Goal: Task Accomplishment & Management: Complete application form

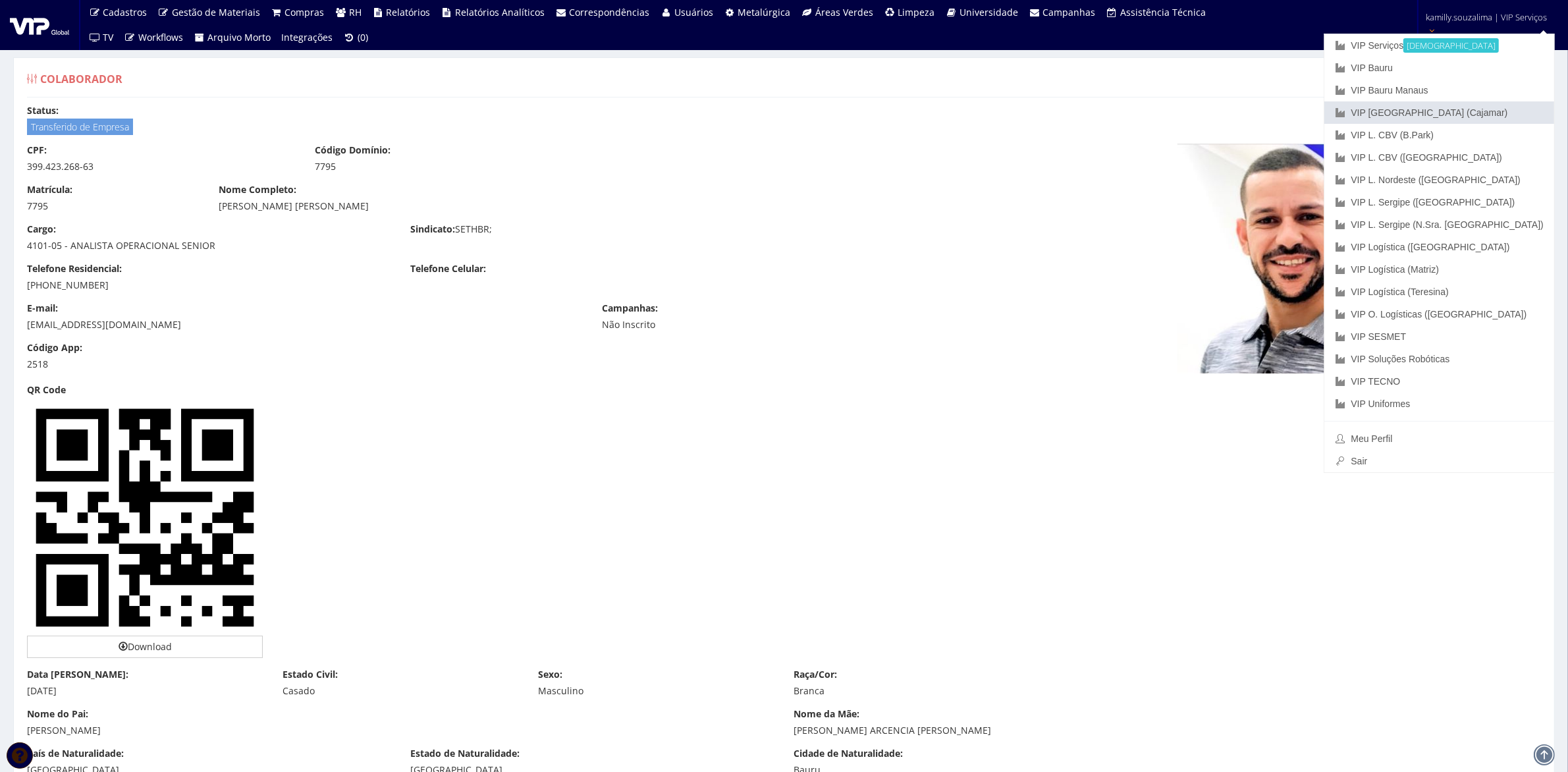
drag, startPoint x: 1481, startPoint y: 112, endPoint x: 1474, endPoint y: 122, distance: 12.2
click at [1481, 112] on link "VIP [GEOGRAPHIC_DATA] (Cajamar)" at bounding box center [1438, 112] width 230 height 22
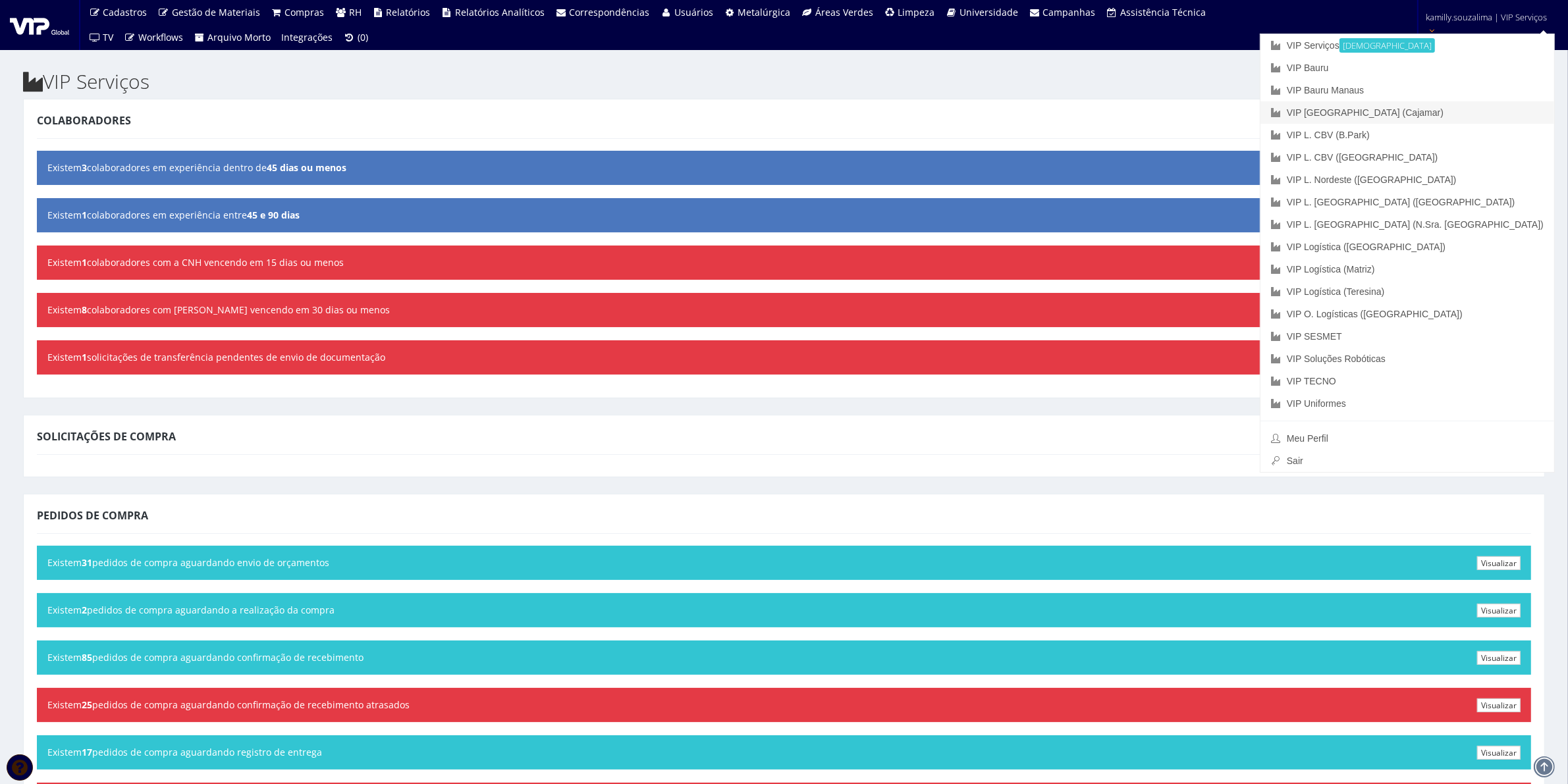
click at [1477, 112] on link "VIP [GEOGRAPHIC_DATA] (Cajamar)" at bounding box center [1407, 112] width 294 height 22
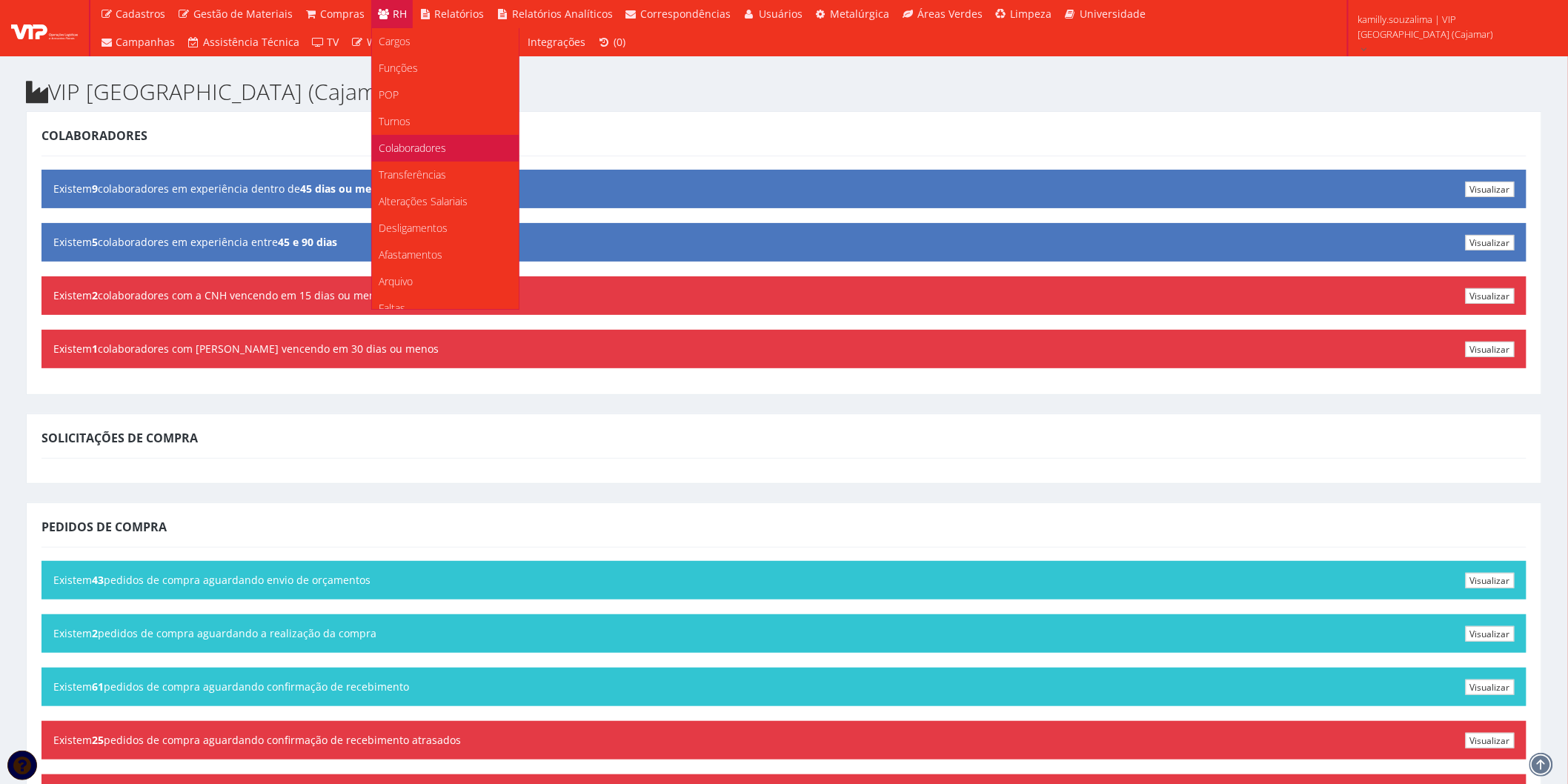
click at [438, 147] on span "Colaboradores" at bounding box center [413, 148] width 68 height 14
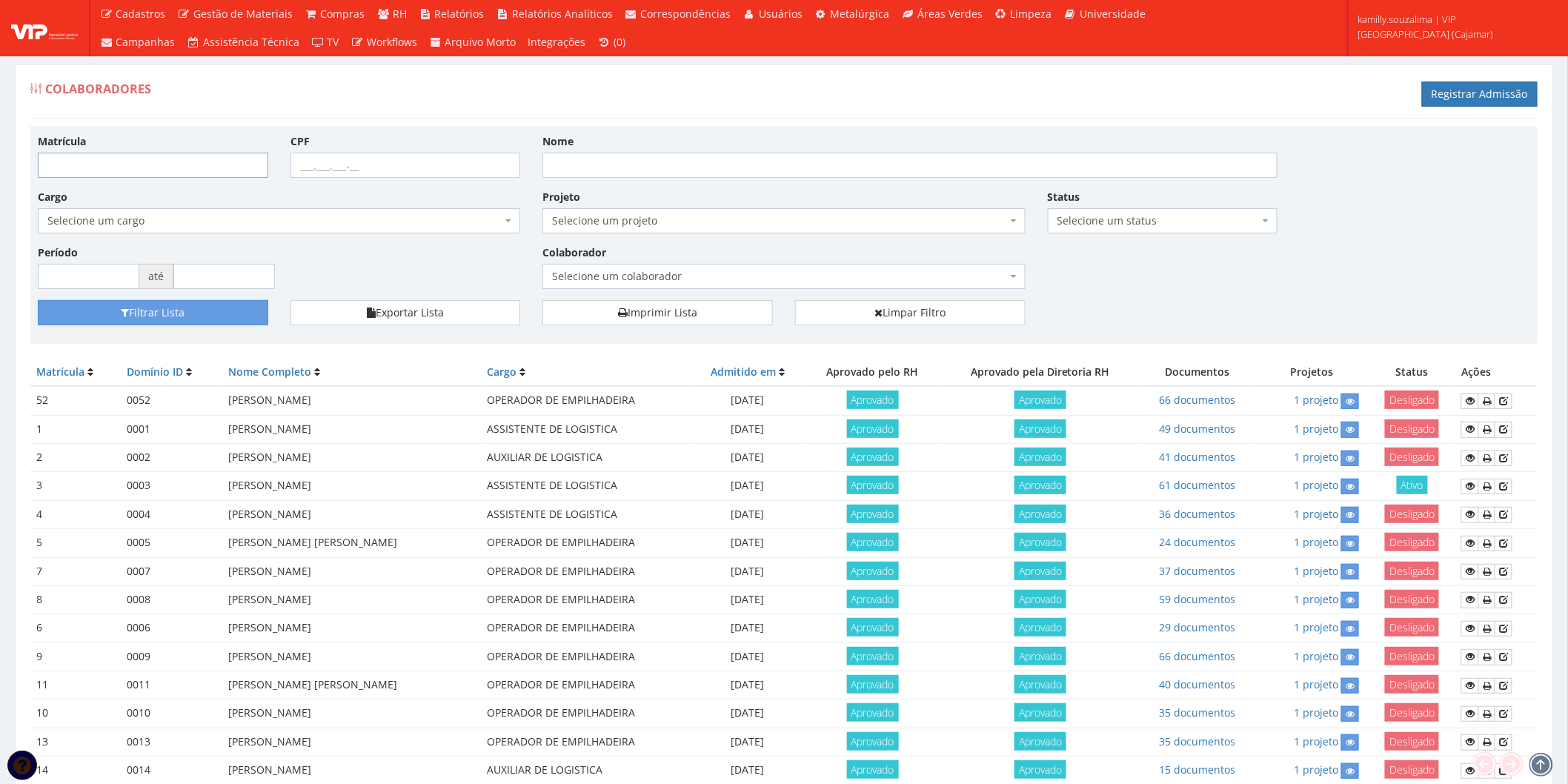
drag, startPoint x: 141, startPoint y: 172, endPoint x: 142, endPoint y: 161, distance: 11.0
click at [141, 171] on input "Matrícula" at bounding box center [152, 165] width 230 height 25
type input "196"
click at [191, 317] on button "Filtrar Lista" at bounding box center [152, 312] width 230 height 25
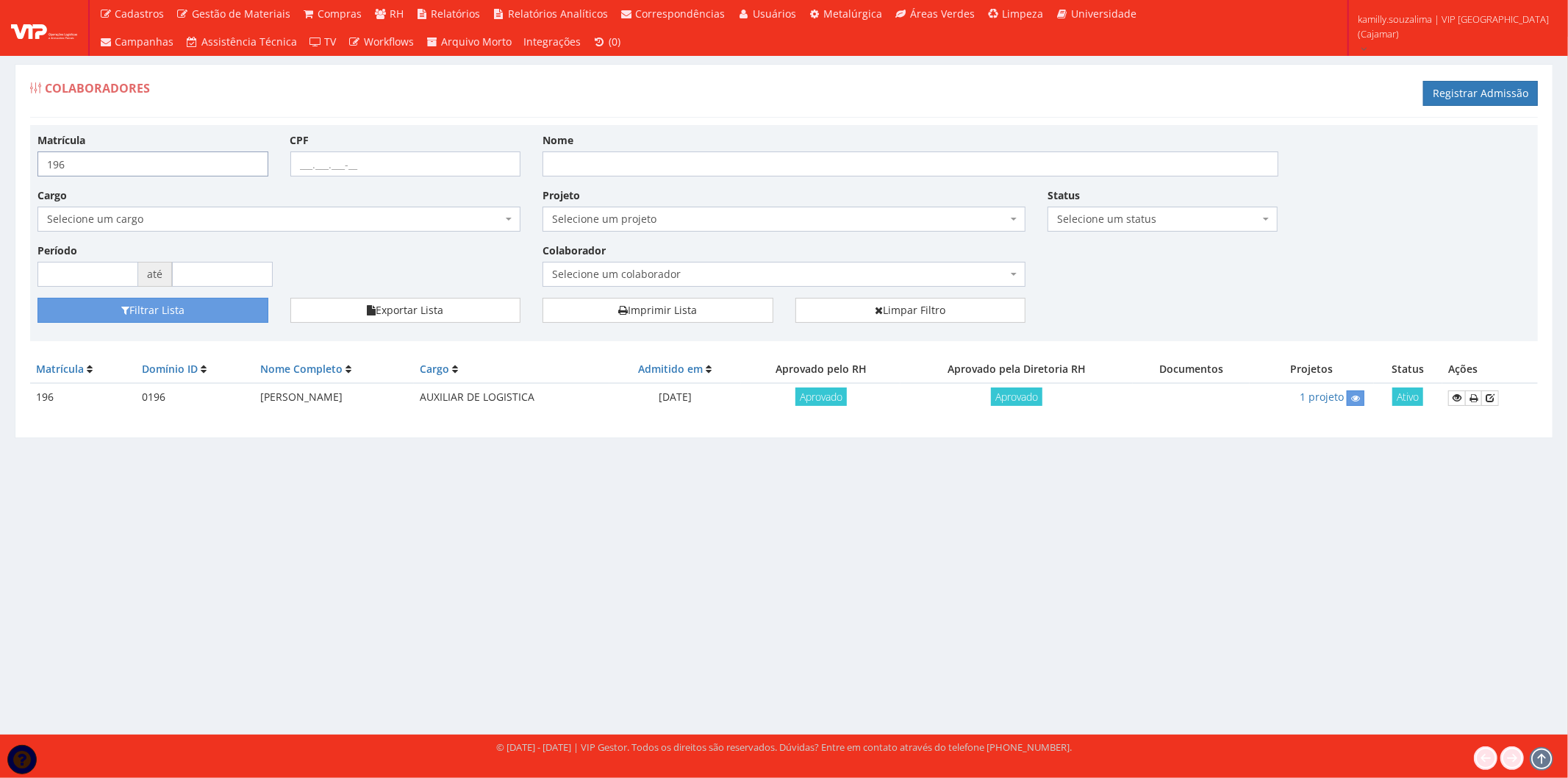
click at [142, 155] on input "196" at bounding box center [153, 164] width 231 height 25
type input "197"
click at [229, 321] on button "Filtrar Lista" at bounding box center [153, 310] width 231 height 25
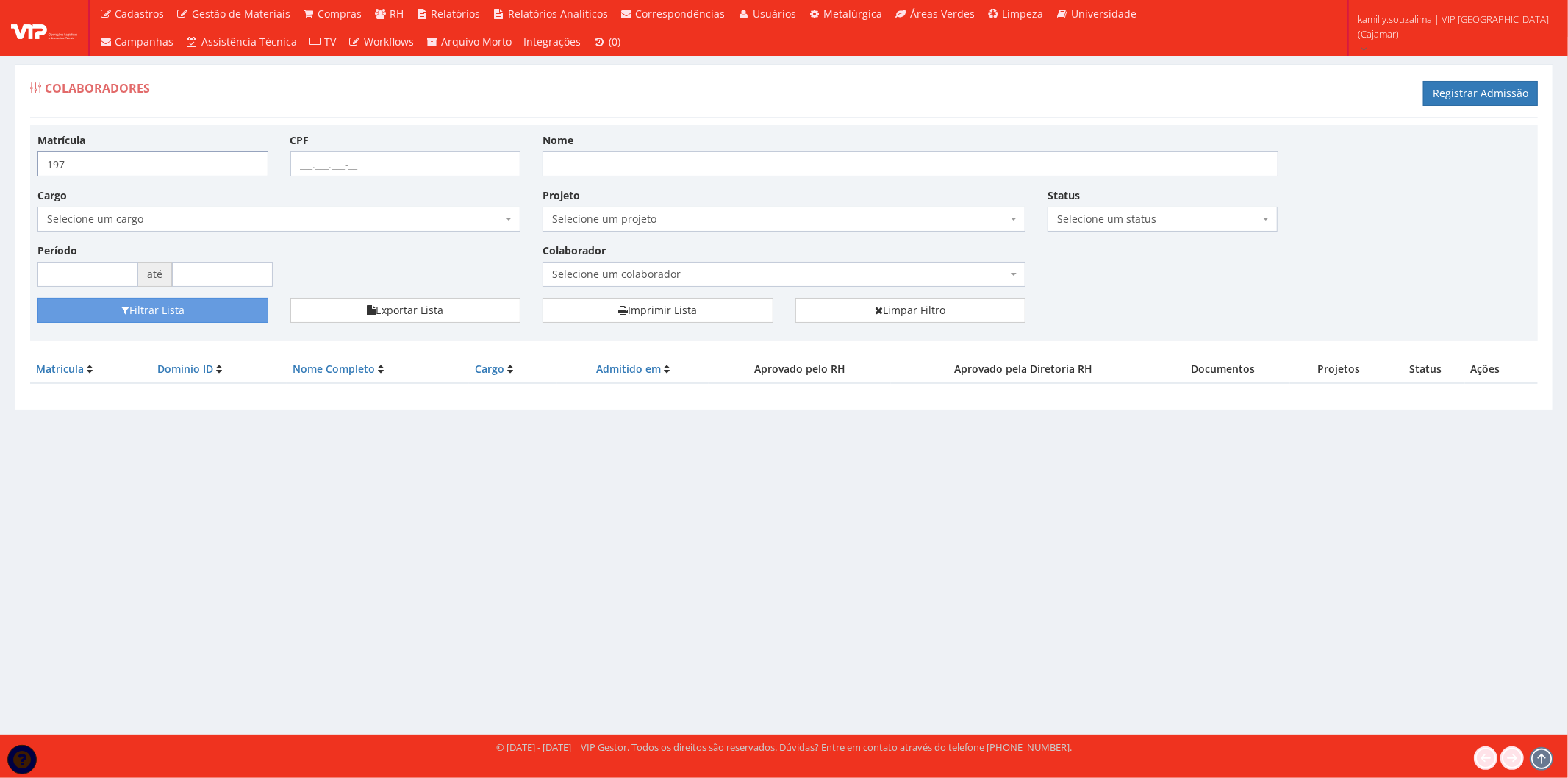
click at [167, 159] on input "197" at bounding box center [153, 164] width 231 height 25
click at [1472, 85] on link "Registrar Admissão" at bounding box center [1480, 93] width 115 height 25
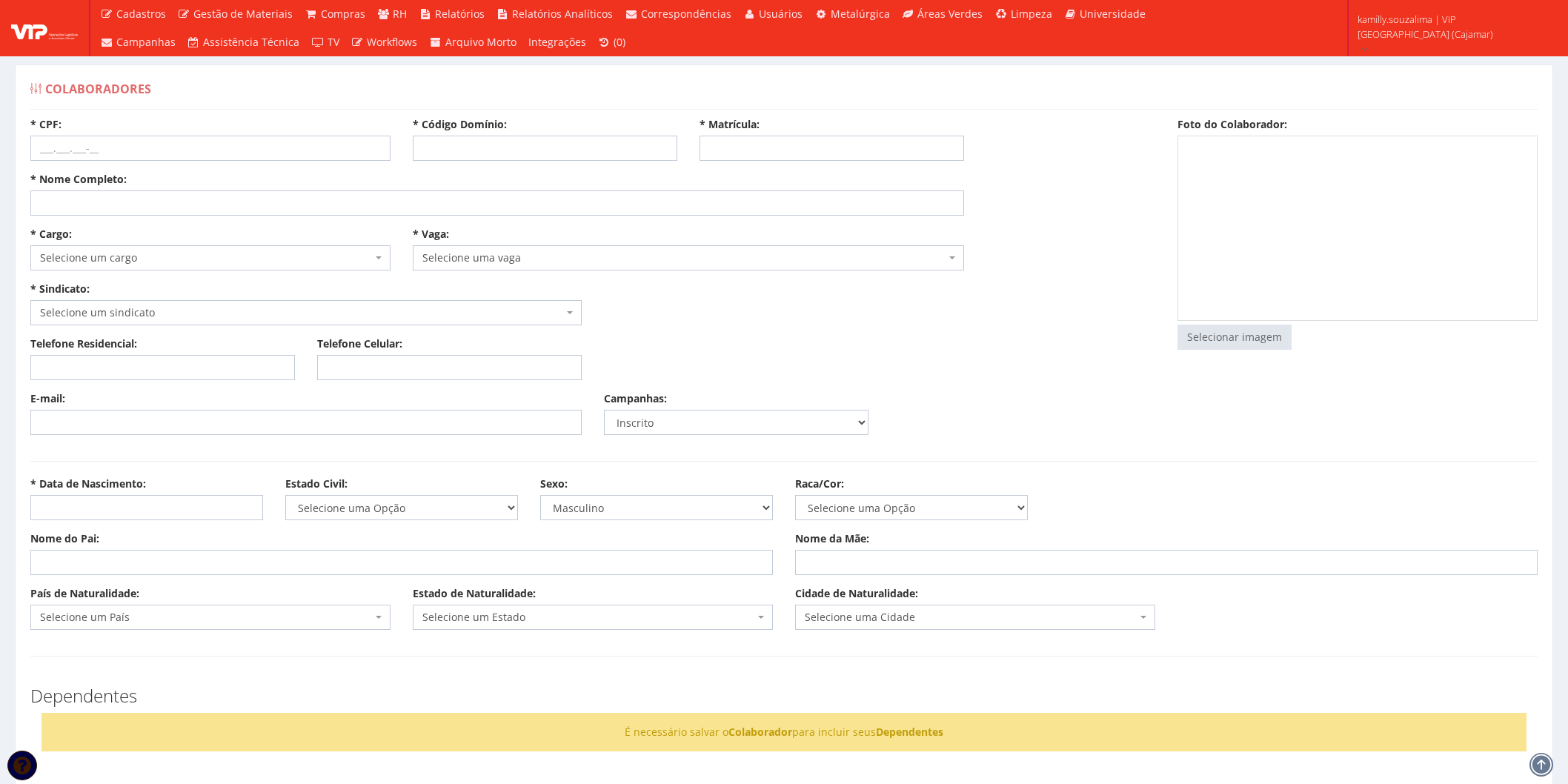
select select
click at [488, 143] on input "* Código Domínio:" at bounding box center [545, 148] width 264 height 25
type input "197"
click at [838, 143] on input "* Matrícula:" at bounding box center [831, 148] width 264 height 25
type input "197"
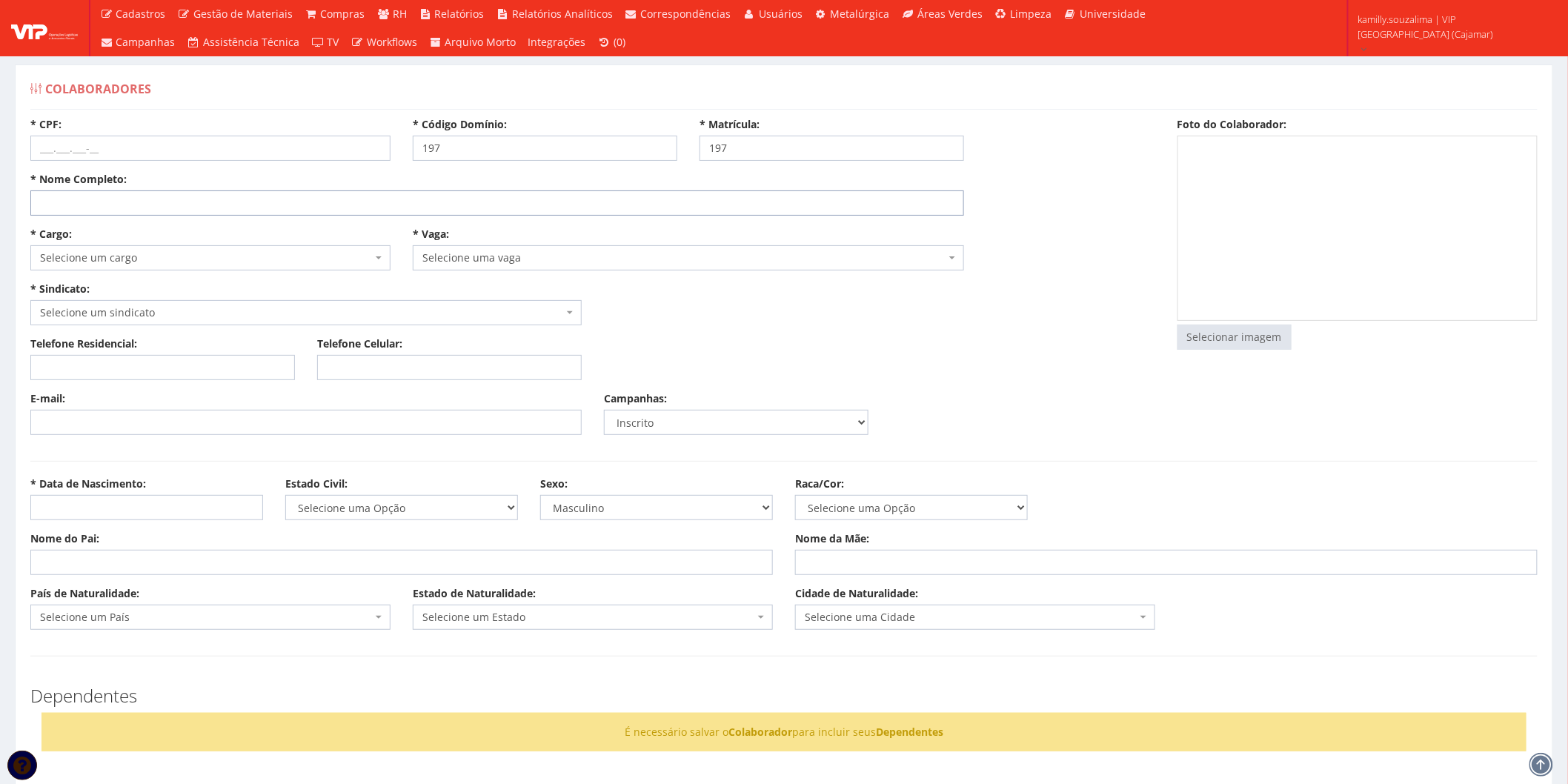
click at [304, 197] on input "* Nome Completo:" at bounding box center [497, 203] width 933 height 25
type input "m"
type input "MARCILENE SANTOS DA SILVA"
click at [290, 151] on input "* CPF:" at bounding box center [210, 148] width 360 height 25
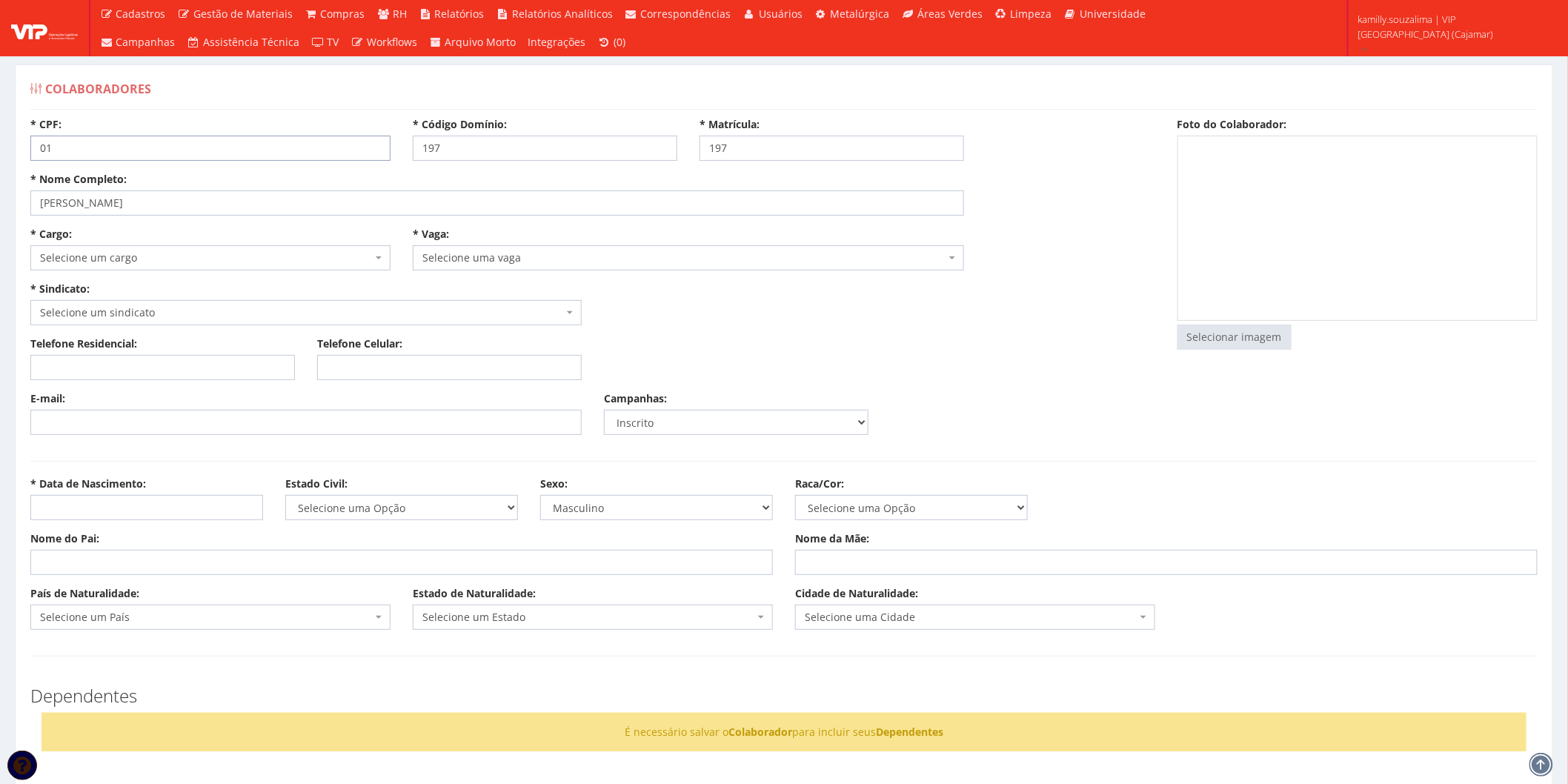
type input "0"
type input "015.547.424-39"
click at [235, 261] on span "Selecione um cargo" at bounding box center [206, 258] width 332 height 15
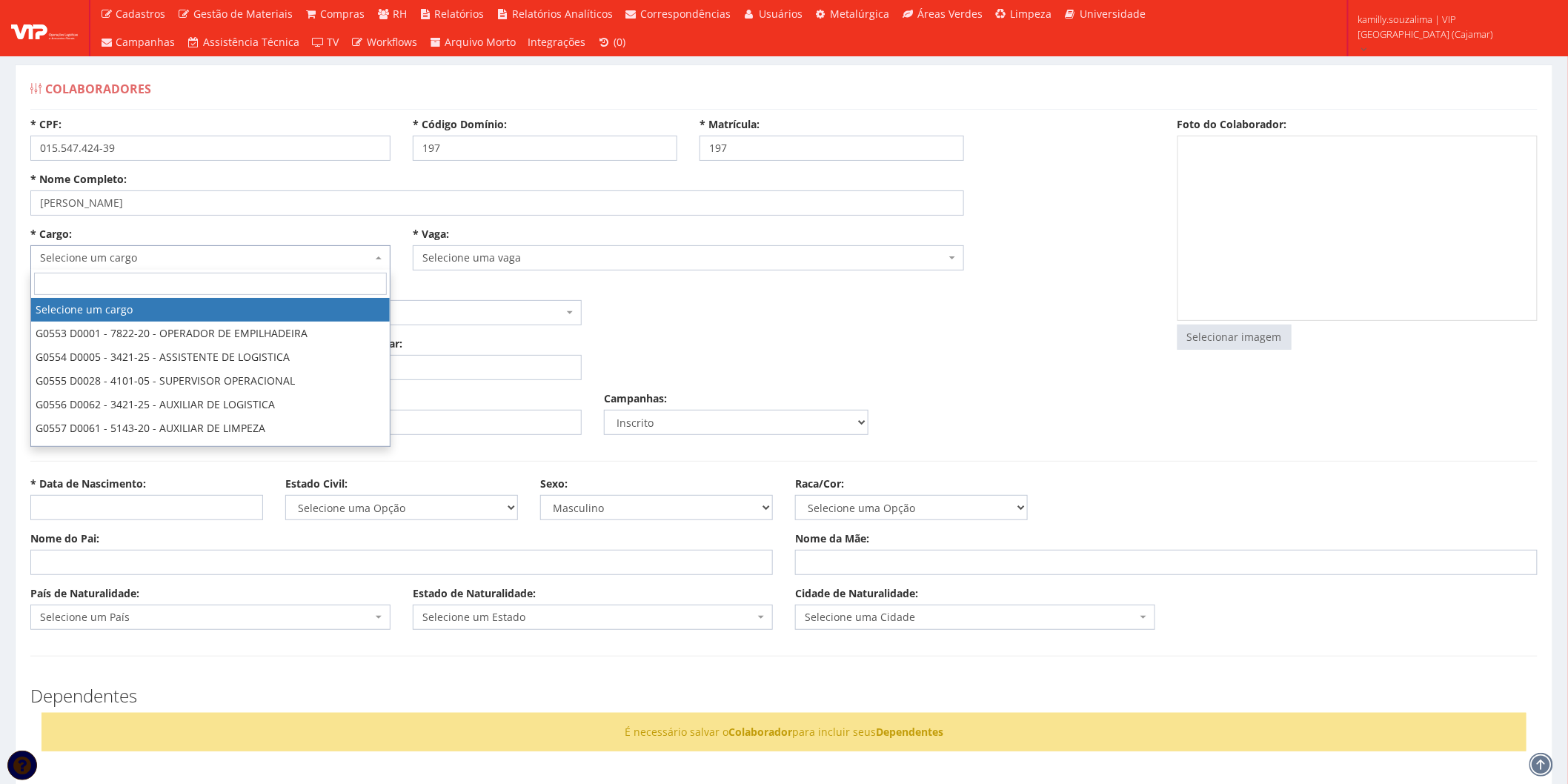
click at [894, 312] on div "* Cargo: Selecione um cargo G0553 D0001 - 7822-20 - OPERADOR DE EMPILHADEIRA G0…" at bounding box center [592, 282] width 1147 height 110
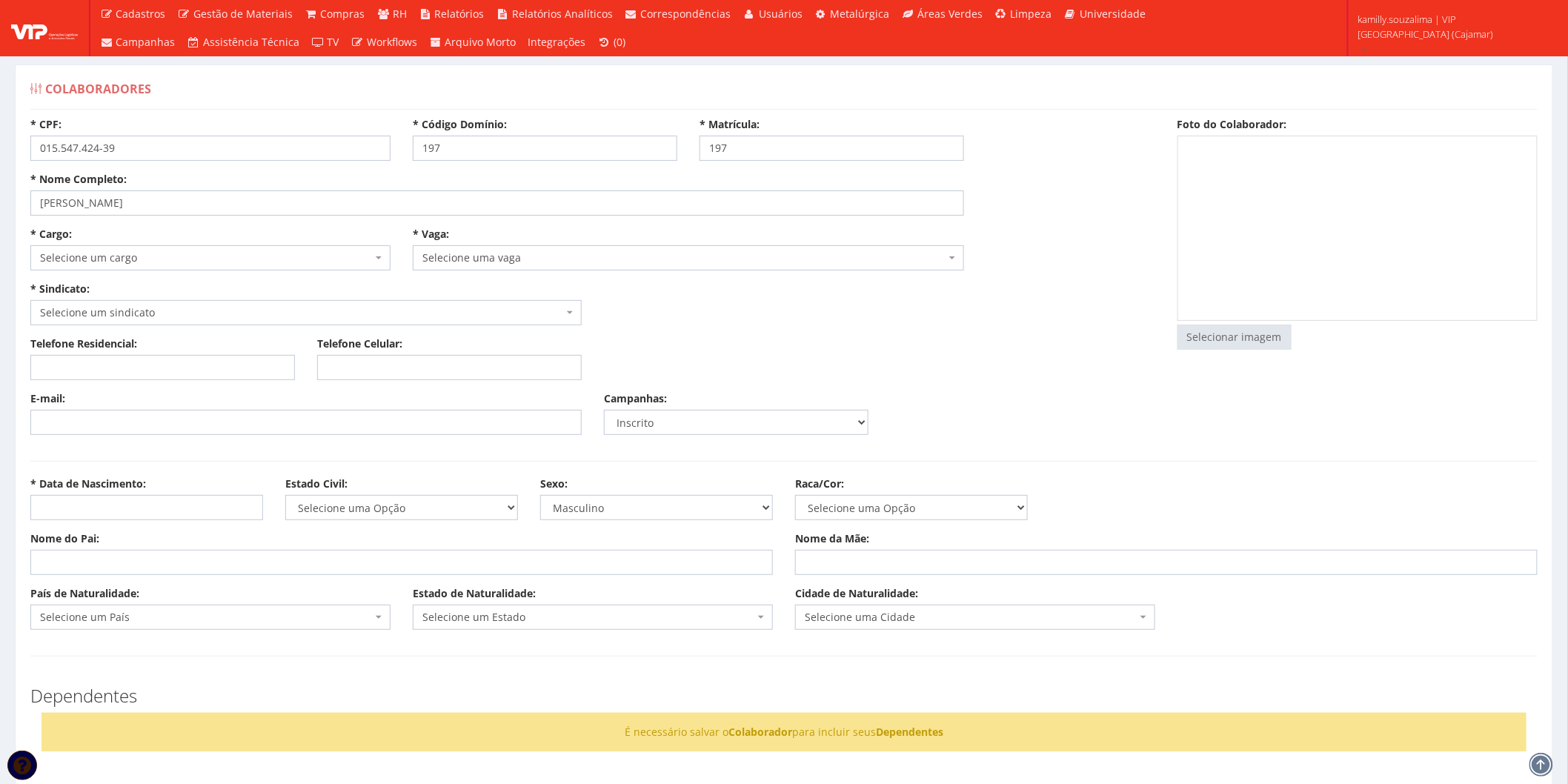
click at [283, 255] on span "Selecione um cargo" at bounding box center [206, 258] width 332 height 15
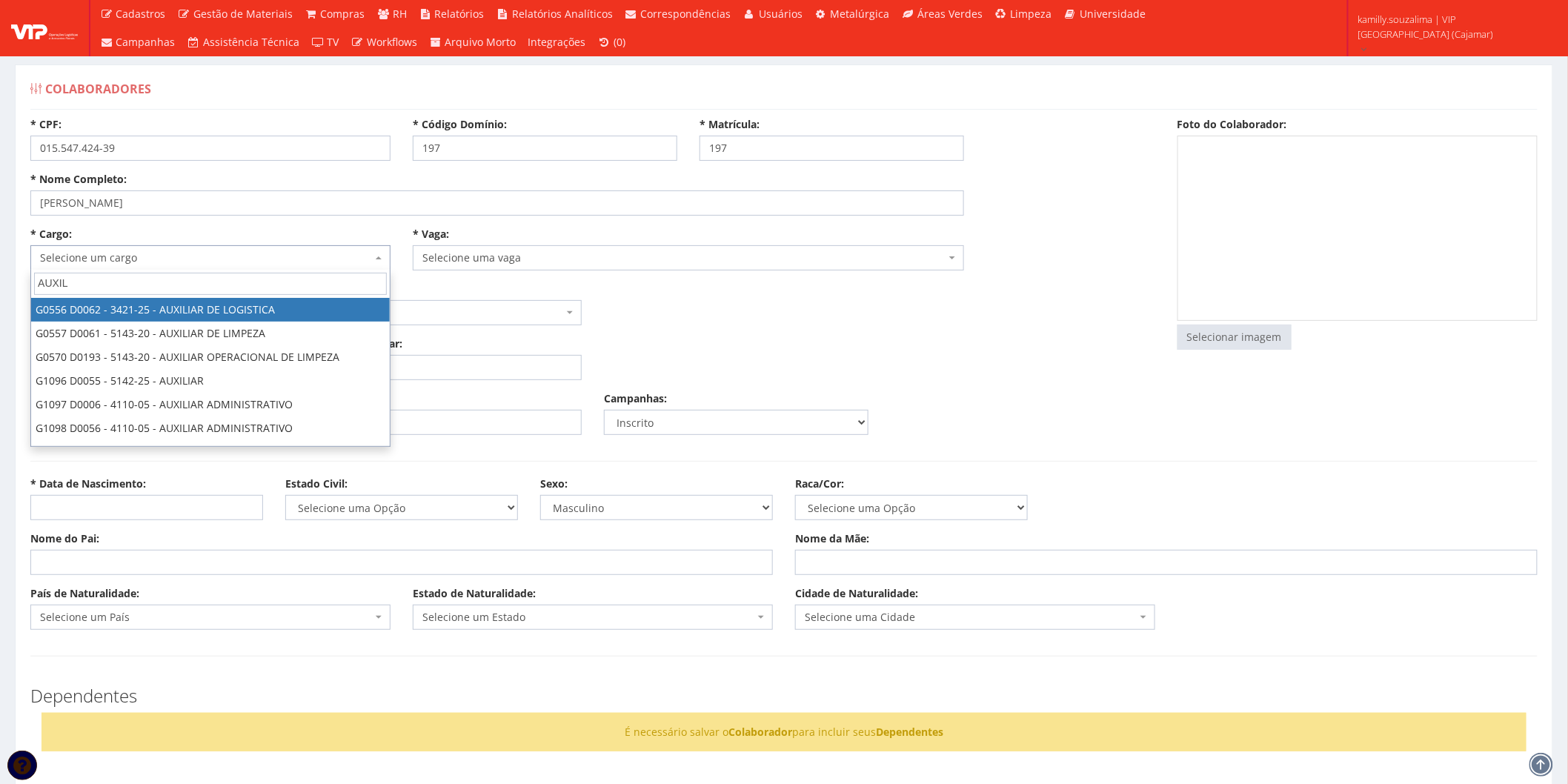
type input "AUXIL"
select select "556"
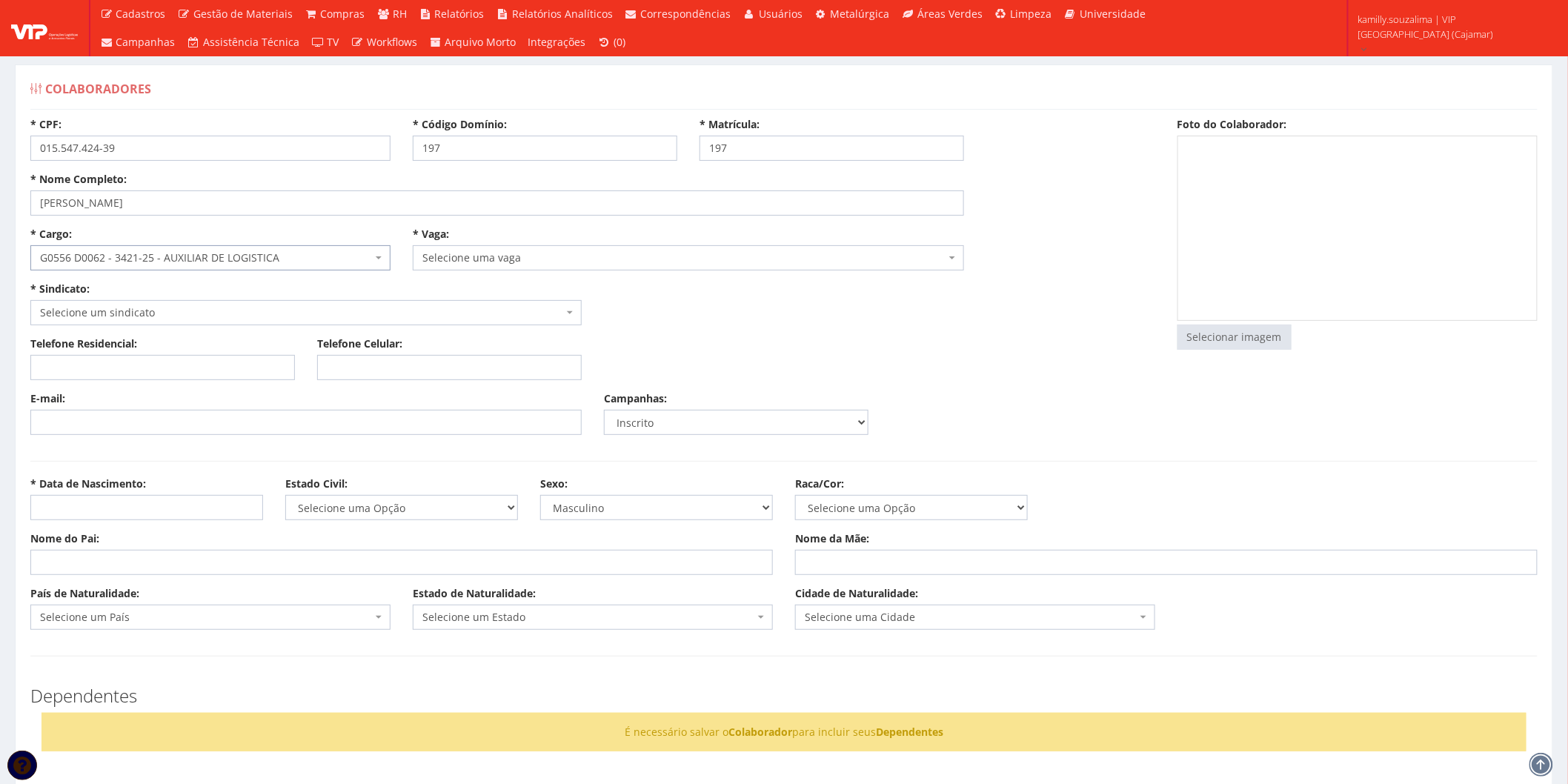
click at [499, 248] on span "Selecione uma vaga" at bounding box center [689, 258] width 551 height 25
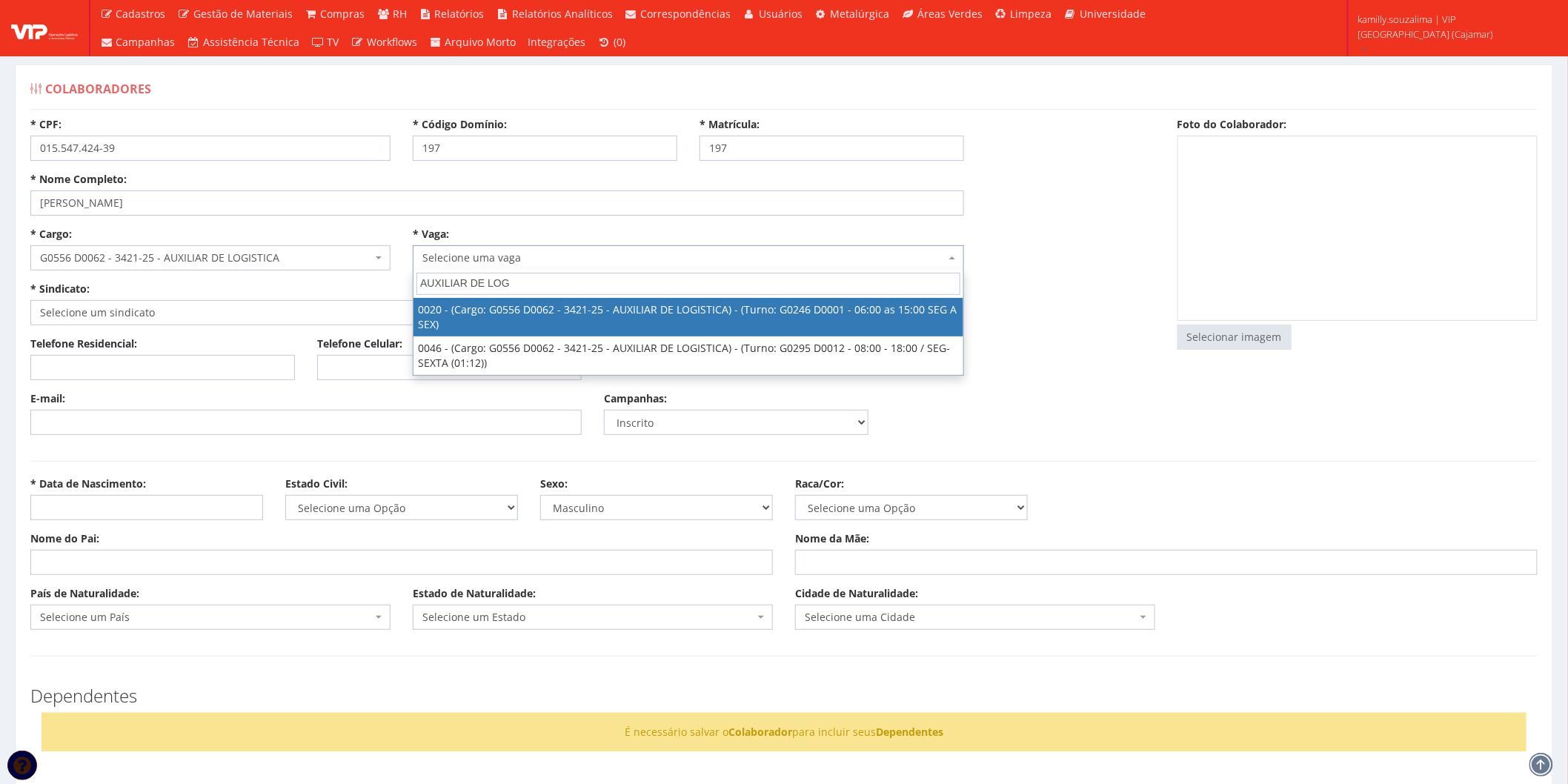
type input "AUXILIAR DE LOG"
select select "20"
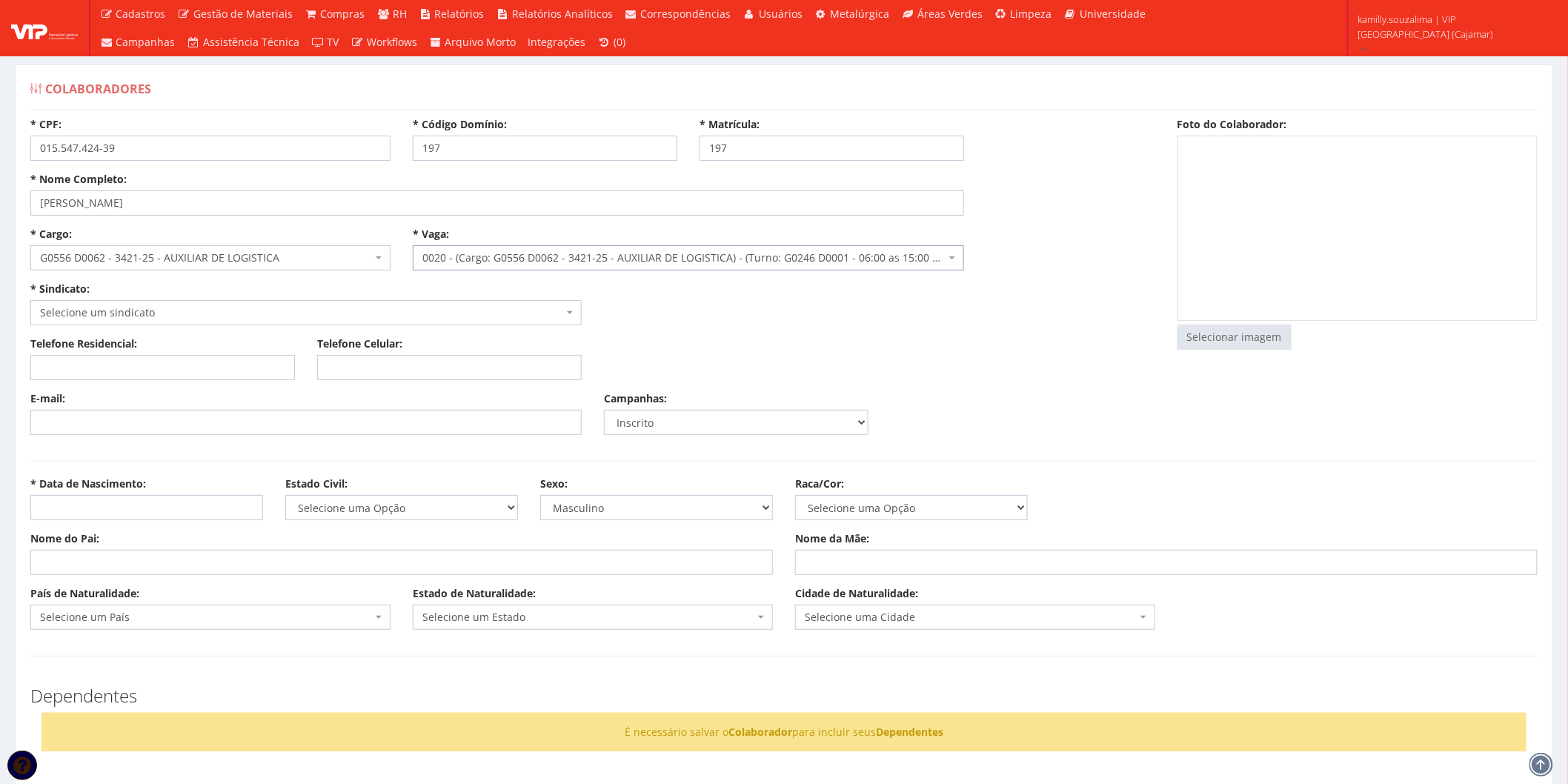
select select "246"
type input "1.500,00"
type input "13,63"
type input "10,22"
type input "260,00"
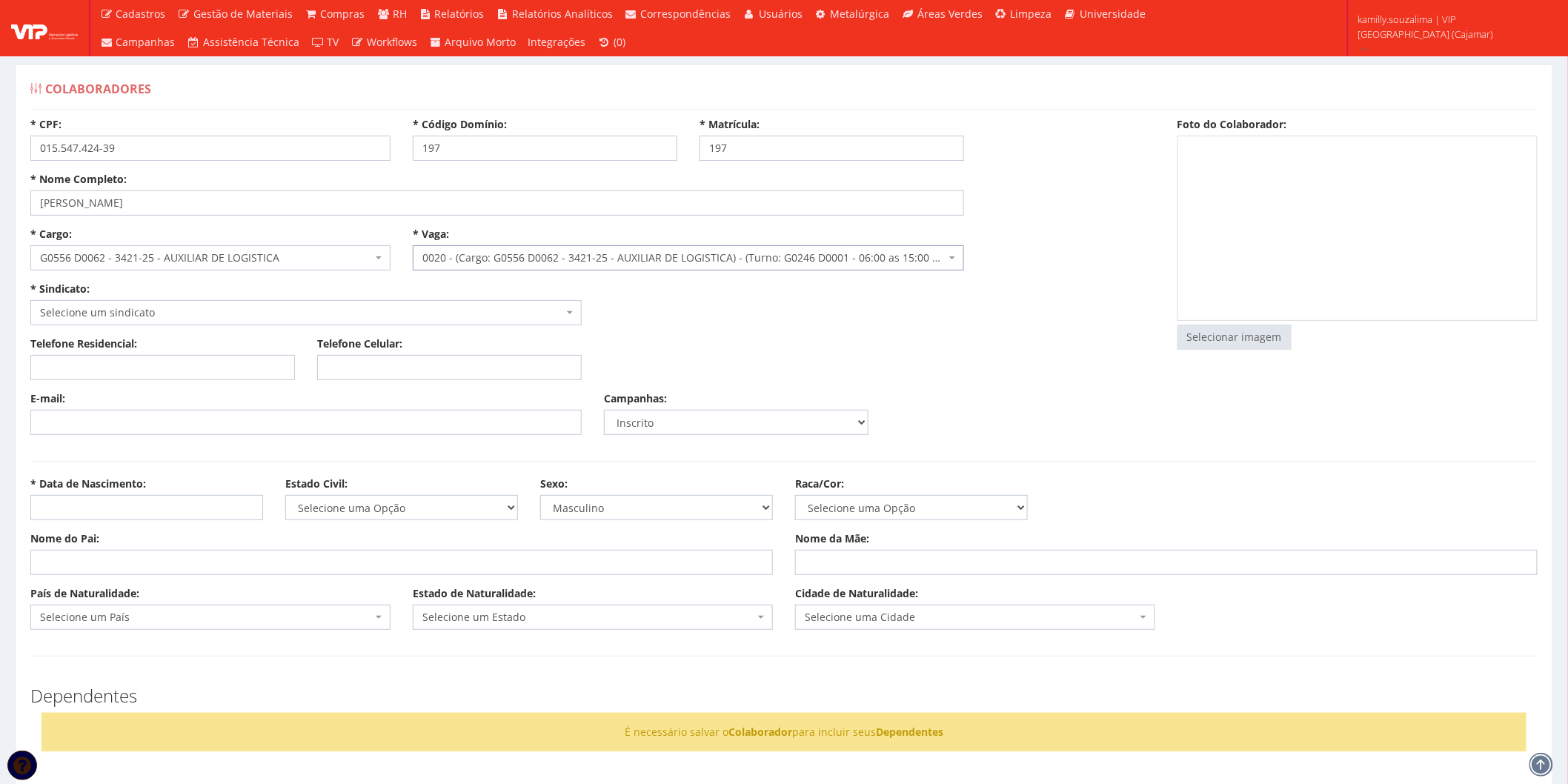
type input "27,82"
select select "230"
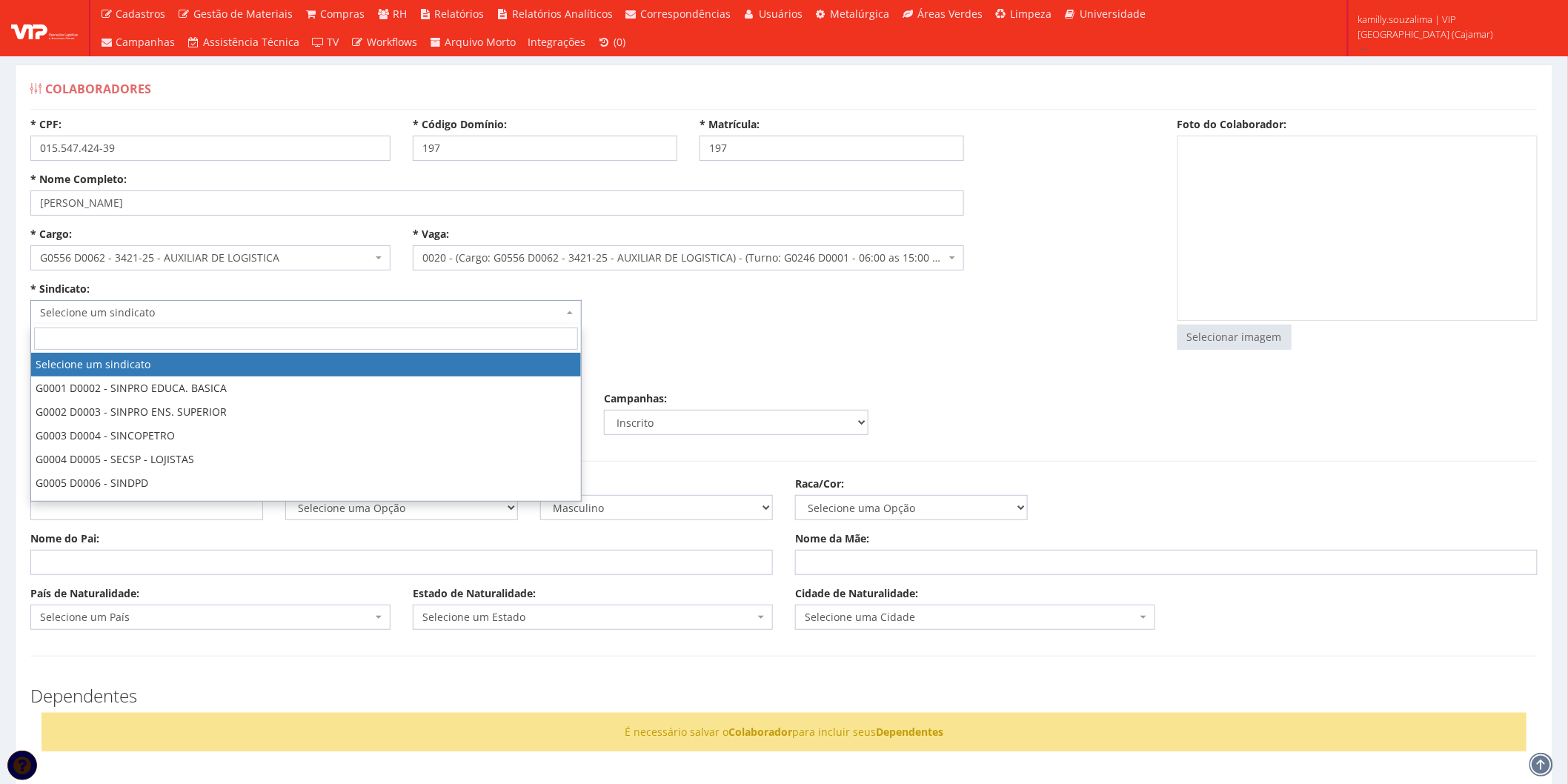
click at [218, 308] on span "Selecione um sindicato" at bounding box center [301, 312] width 523 height 15
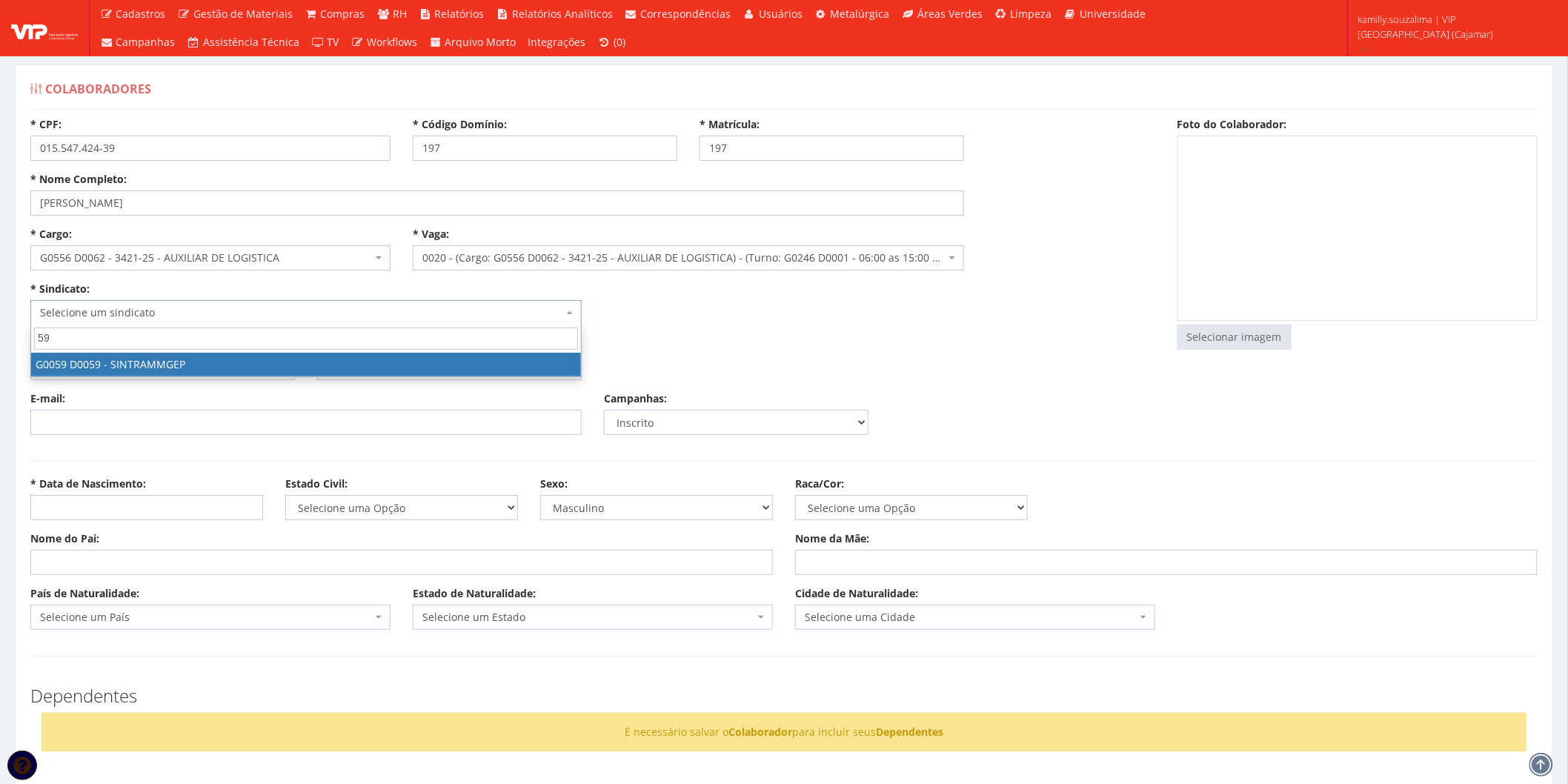
type input "59"
select select "59"
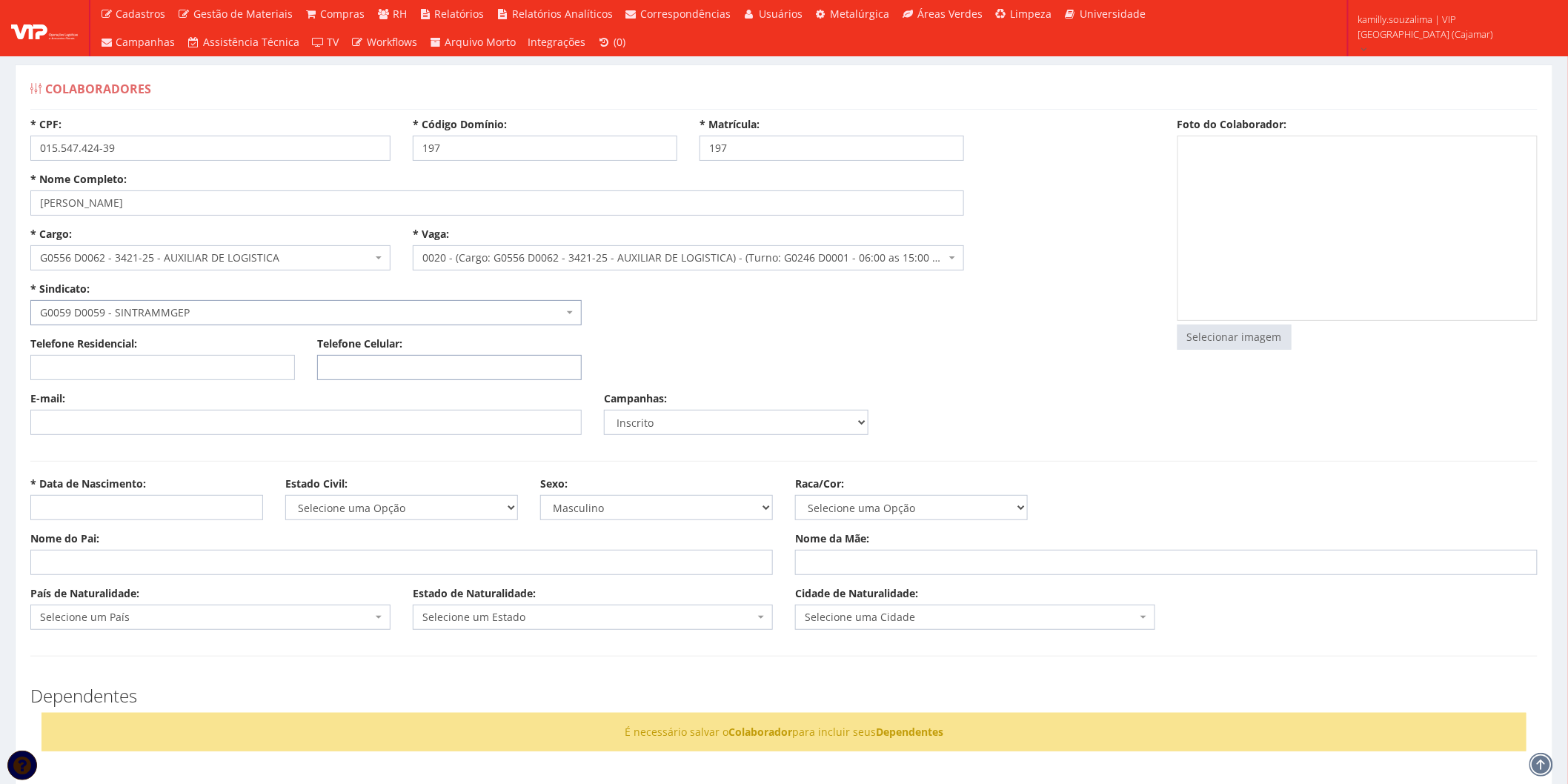
click at [426, 367] on input "Telefone Celular:" at bounding box center [450, 367] width 264 height 25
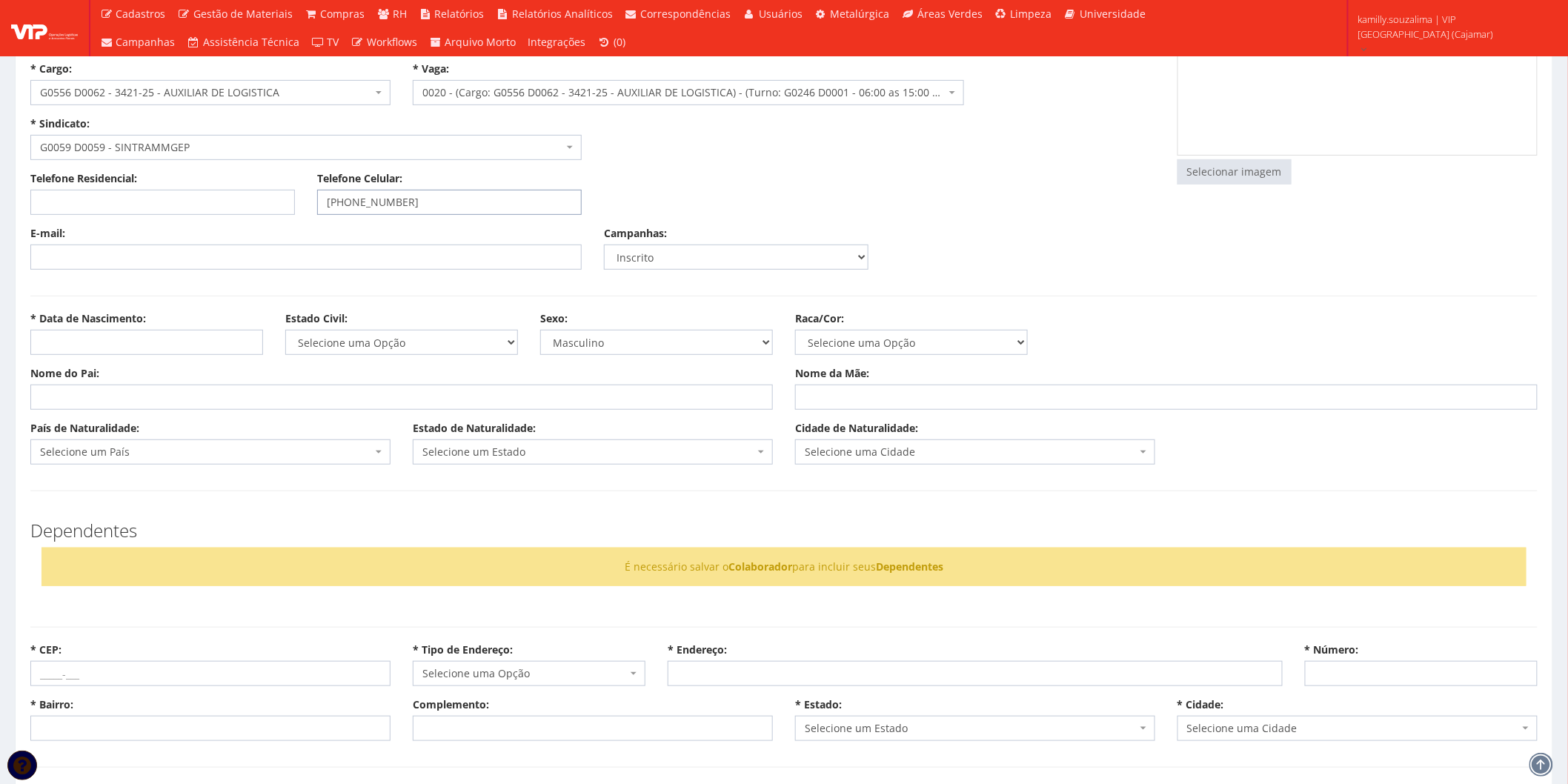
scroll to position [247, 0]
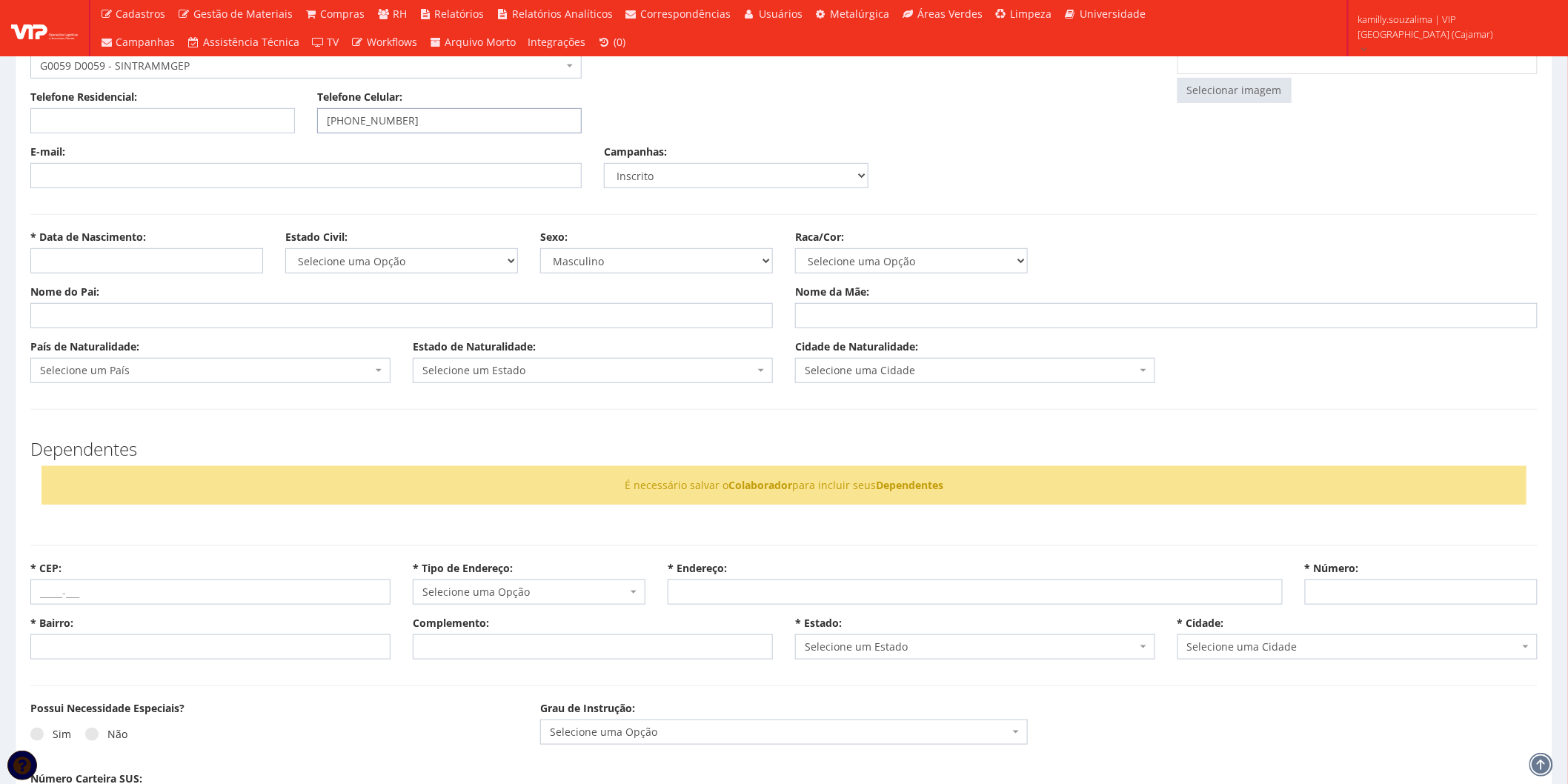
type input "(11) 94084-6545"
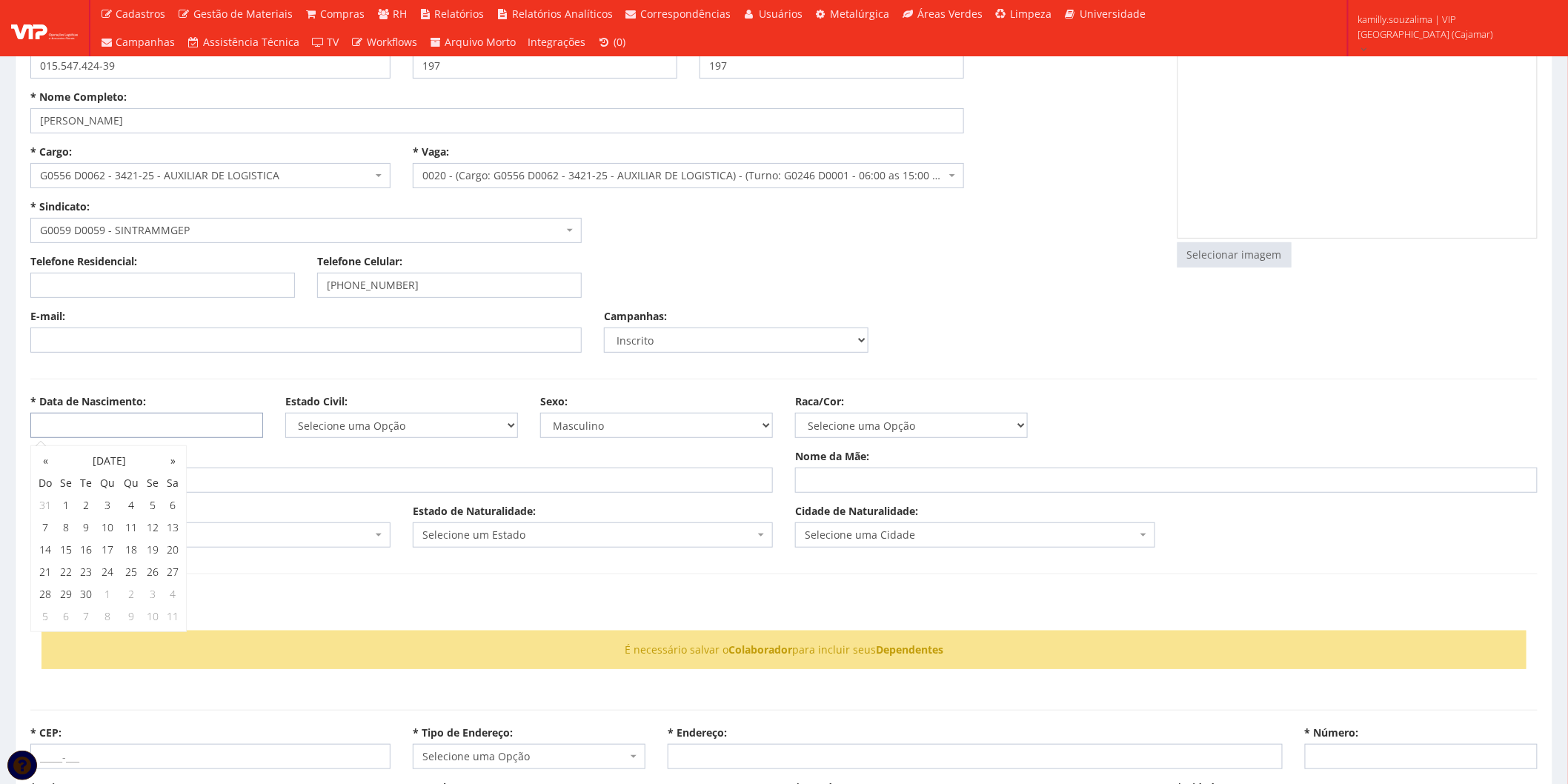
click at [112, 423] on input "* Data de Nascimento:" at bounding box center [147, 426] width 233 height 25
type input "22/09/2005"
click at [358, 425] on select "Selecione uma Opção Solteiro Casado União Estável Divorciado Viúvo Separado" at bounding box center [402, 426] width 233 height 25
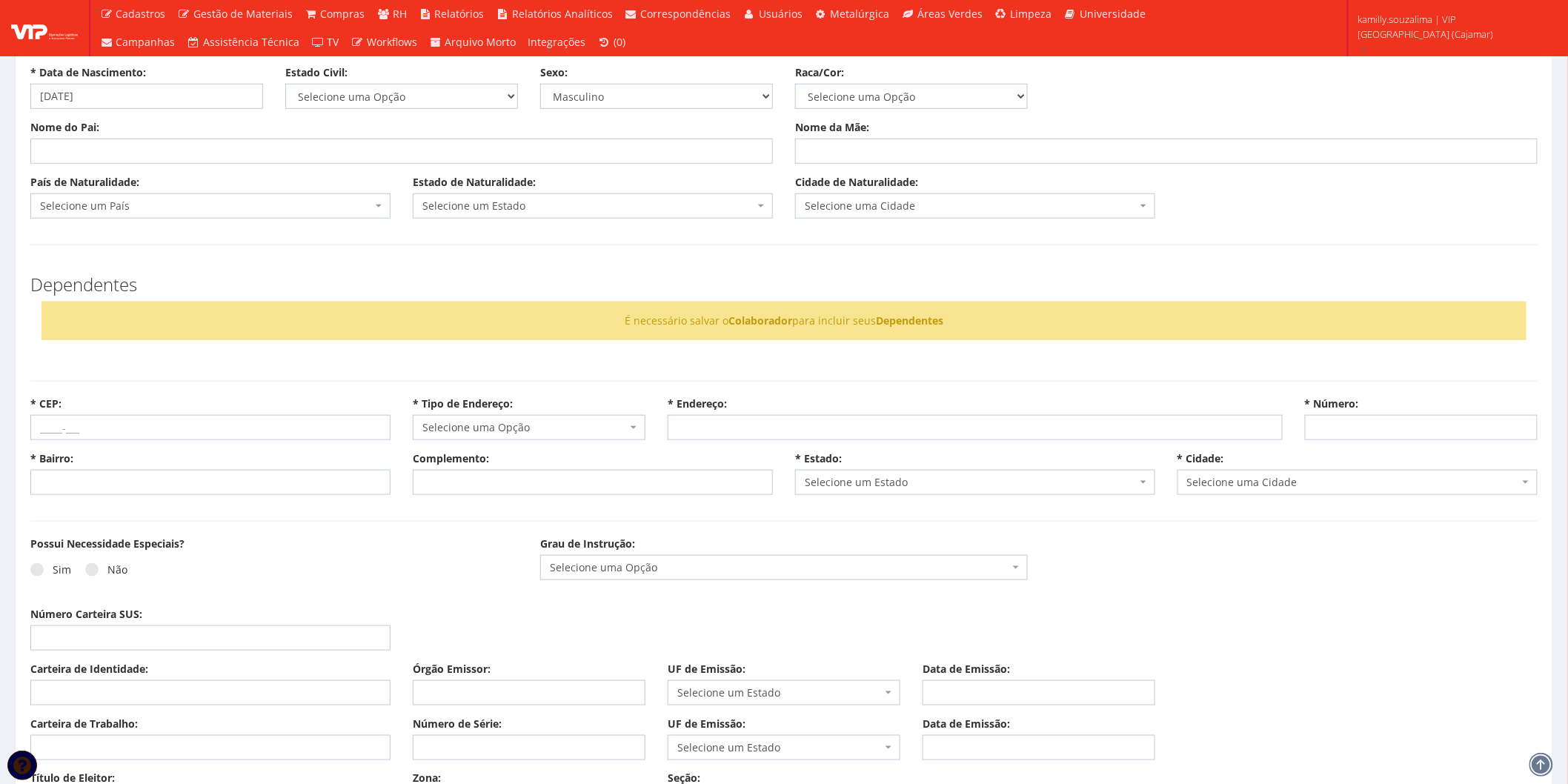
scroll to position [576, 0]
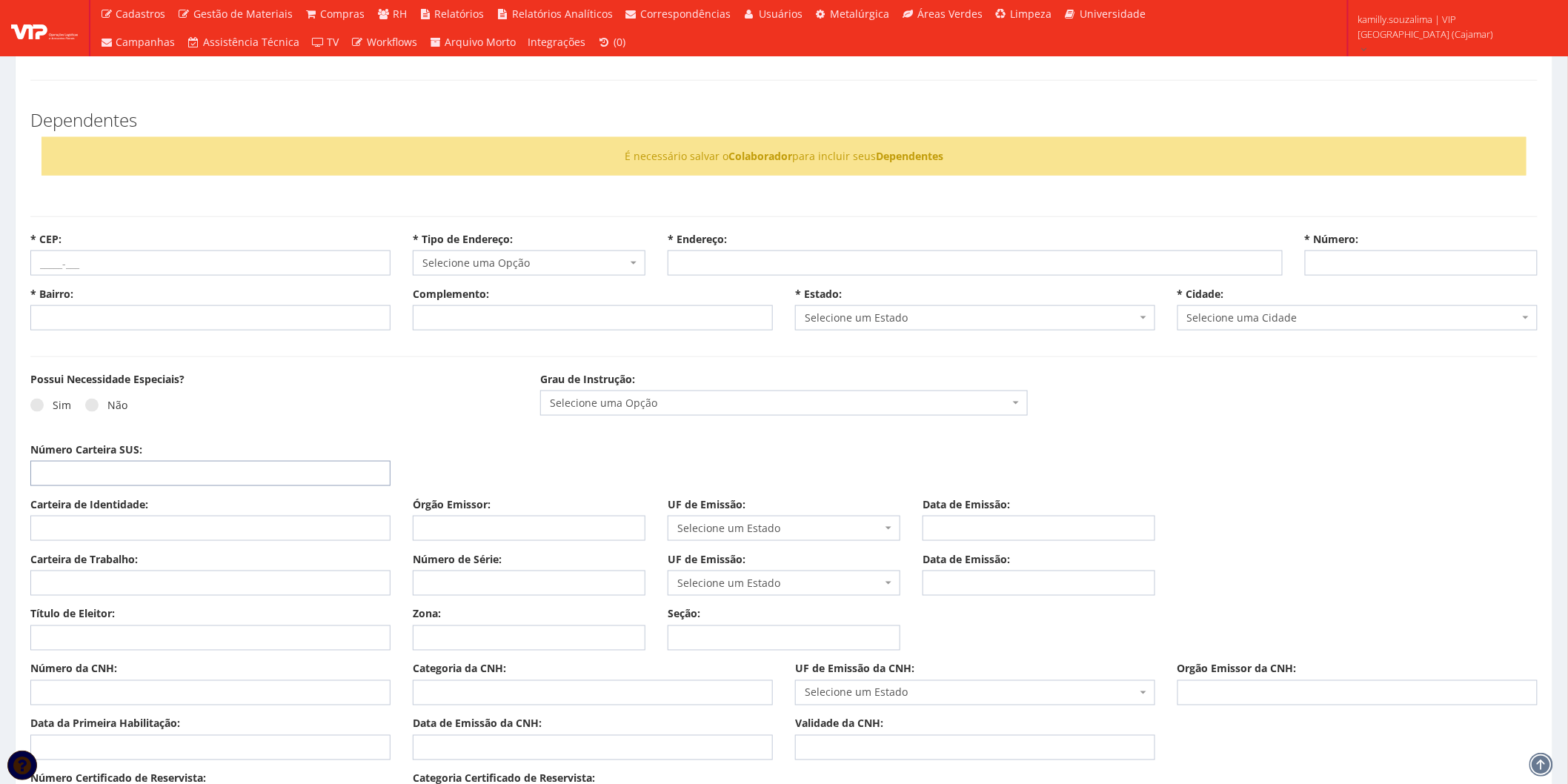
click at [150, 469] on input "Número Carteira SUS:" at bounding box center [210, 473] width 360 height 25
type input "709203279202538"
drag, startPoint x: 197, startPoint y: 518, endPoint x: 117, endPoint y: 515, distance: 80.1
click at [197, 518] on input "Carteira de Identidade:" at bounding box center [210, 528] width 360 height 25
click at [119, 633] on input "Título de Eleitor:" at bounding box center [210, 638] width 360 height 25
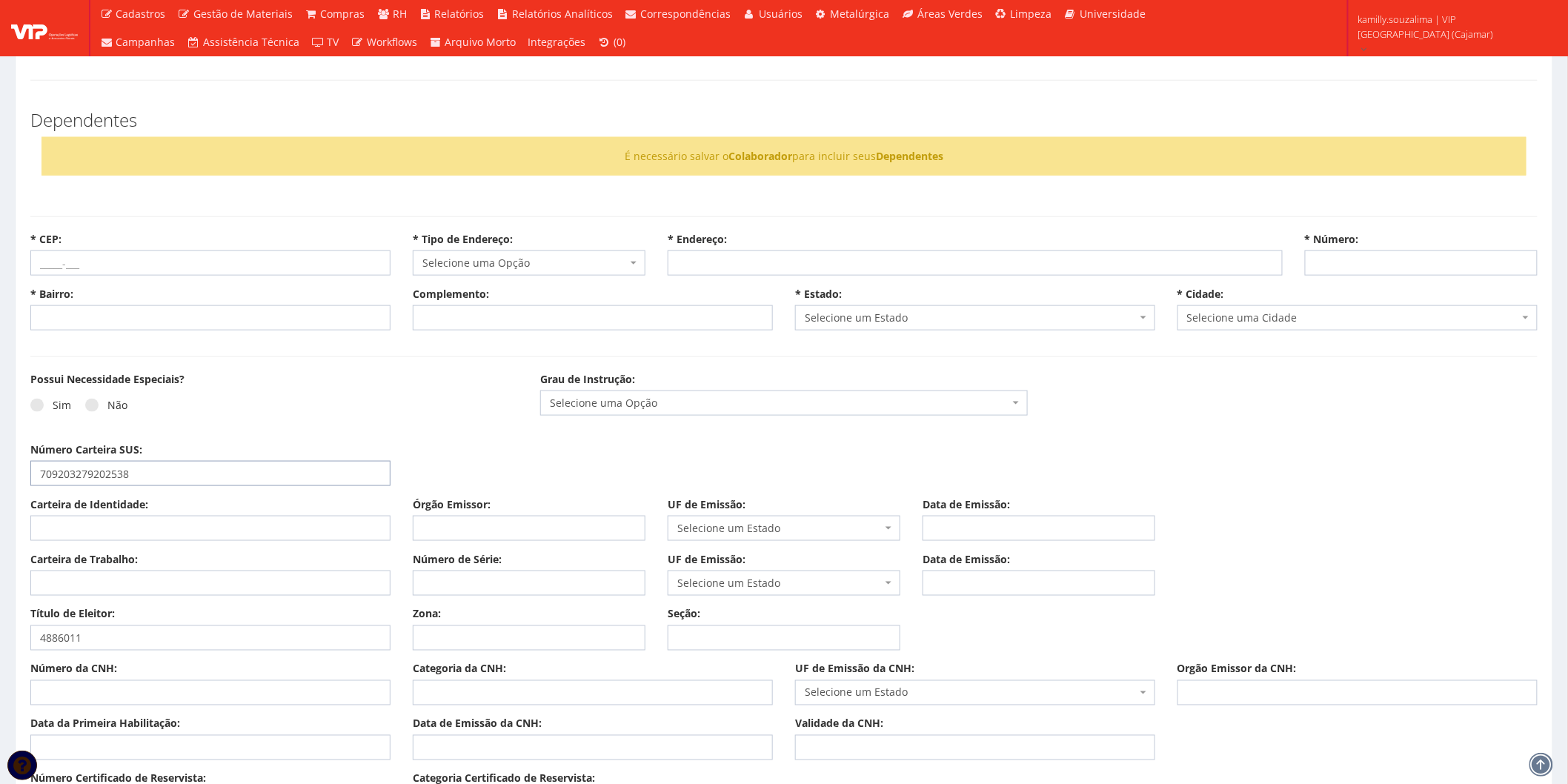
click at [224, 472] on input "709203279202538" at bounding box center [210, 473] width 360 height 25
click at [144, 633] on input "4886011" at bounding box center [210, 638] width 360 height 25
drag, startPoint x: -68, startPoint y: 653, endPoint x: -88, endPoint y: 654, distance: 20.0
type input "488601160191"
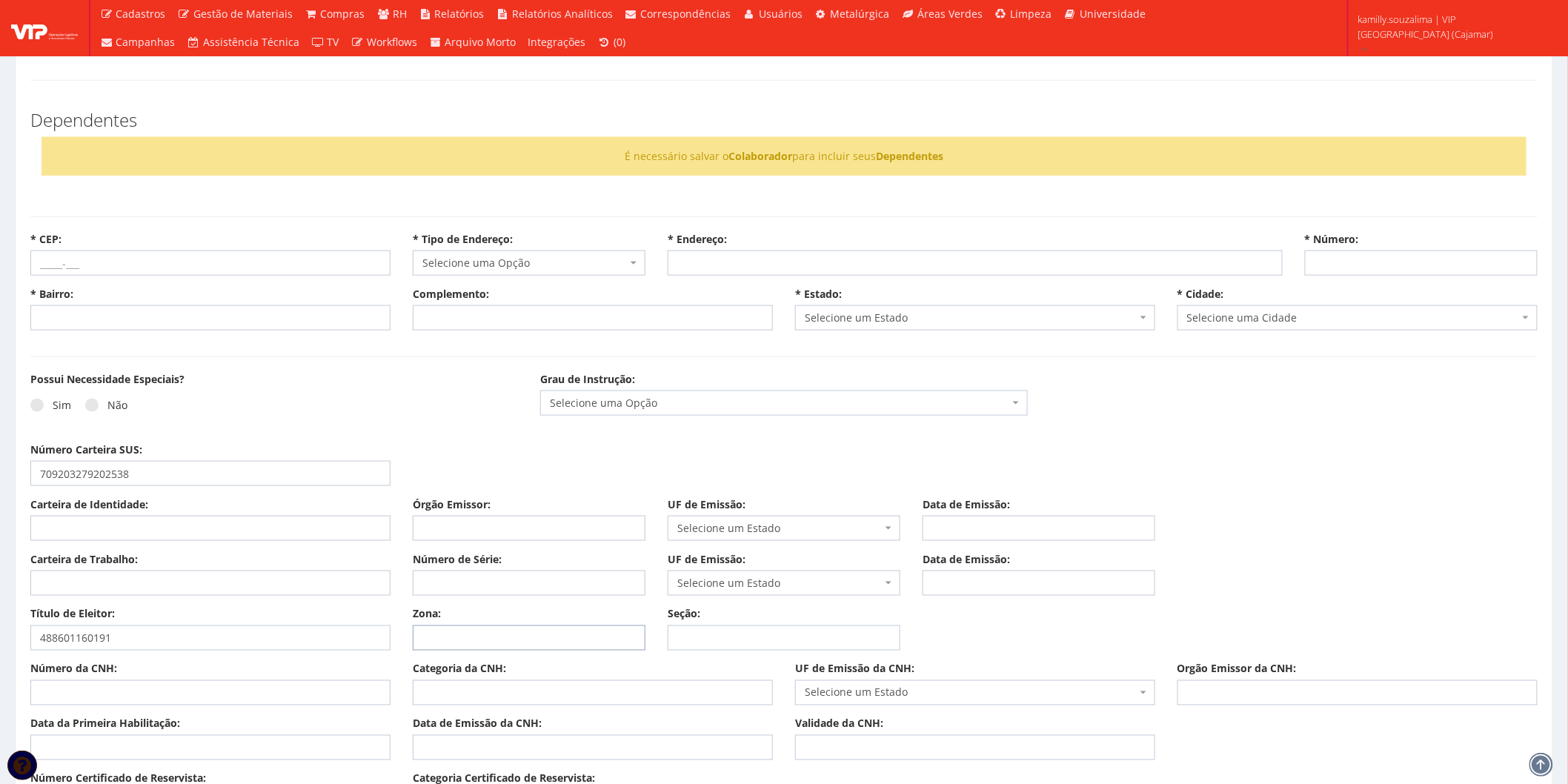
click at [553, 628] on input "Zona:" at bounding box center [530, 638] width 233 height 25
type input "354"
click at [731, 639] on input "Seção:" at bounding box center [784, 638] width 233 height 25
type input "0206"
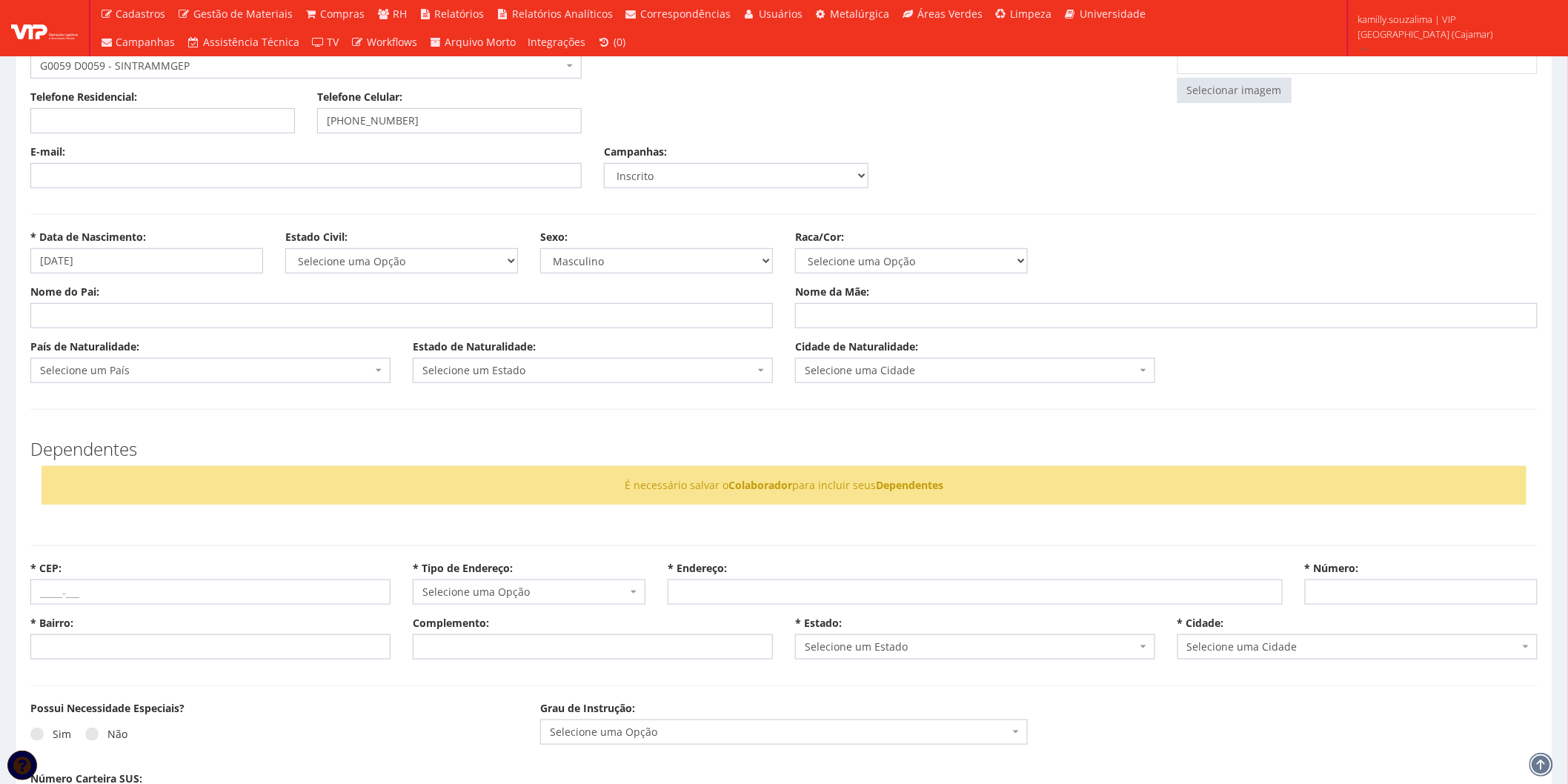
scroll to position [0, 0]
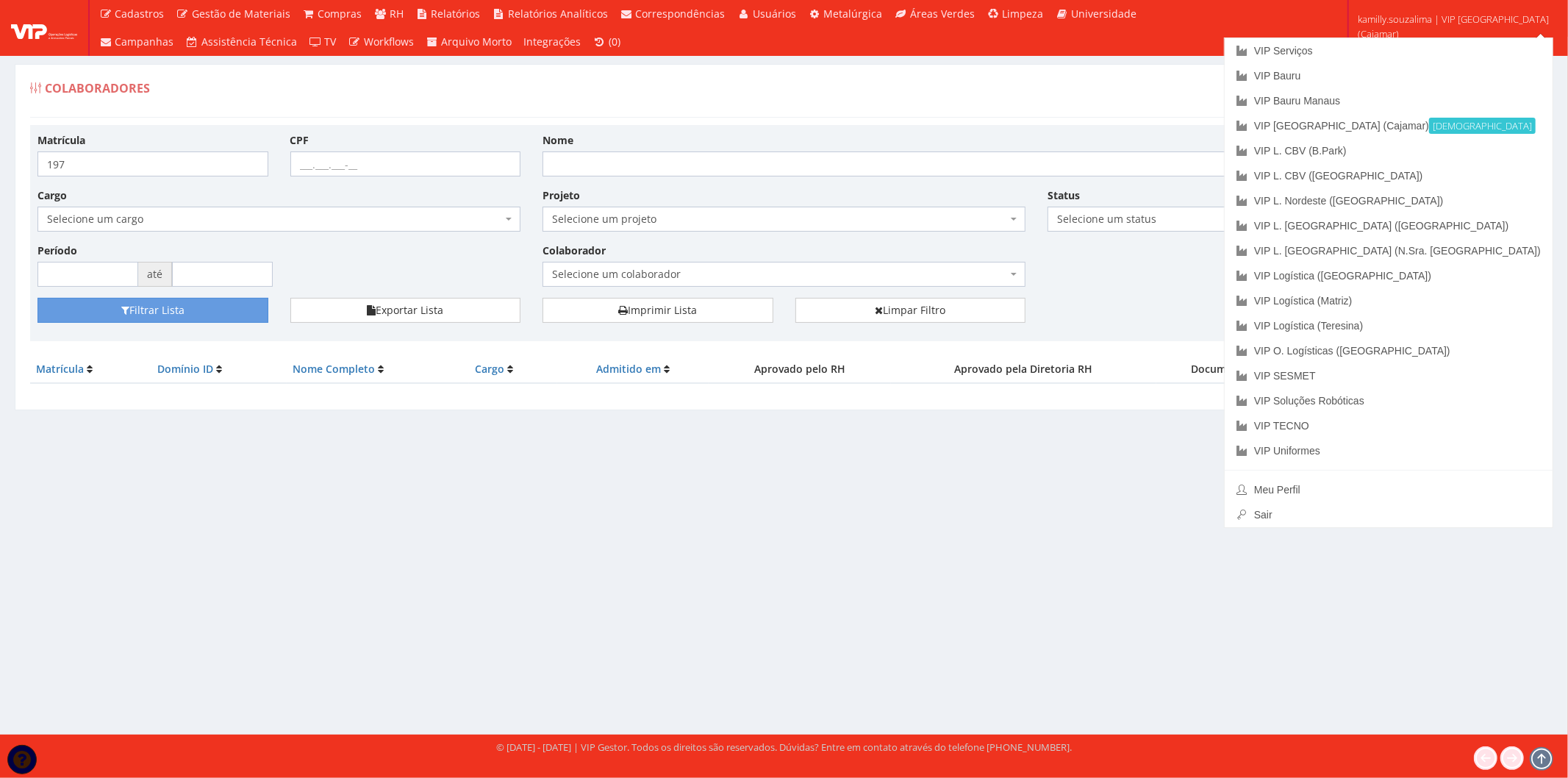
click at [1206, 123] on div "Colaboradores Registrar Admissão Matrícula 197 CPF Nome Cargo Selecione um carg…" at bounding box center [784, 237] width 1539 height 346
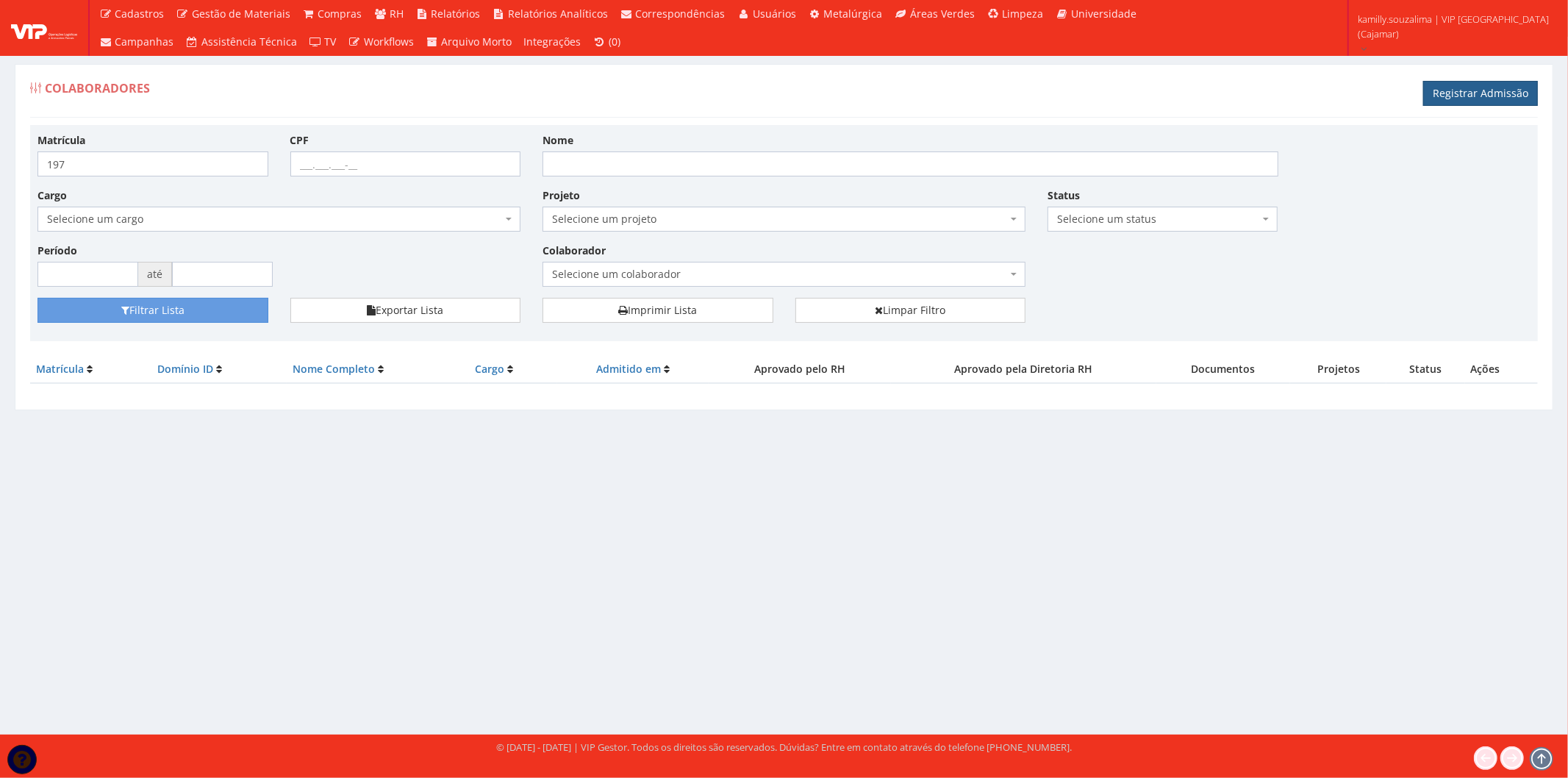
click at [1490, 85] on link "Registrar Admissão" at bounding box center [1480, 93] width 115 height 25
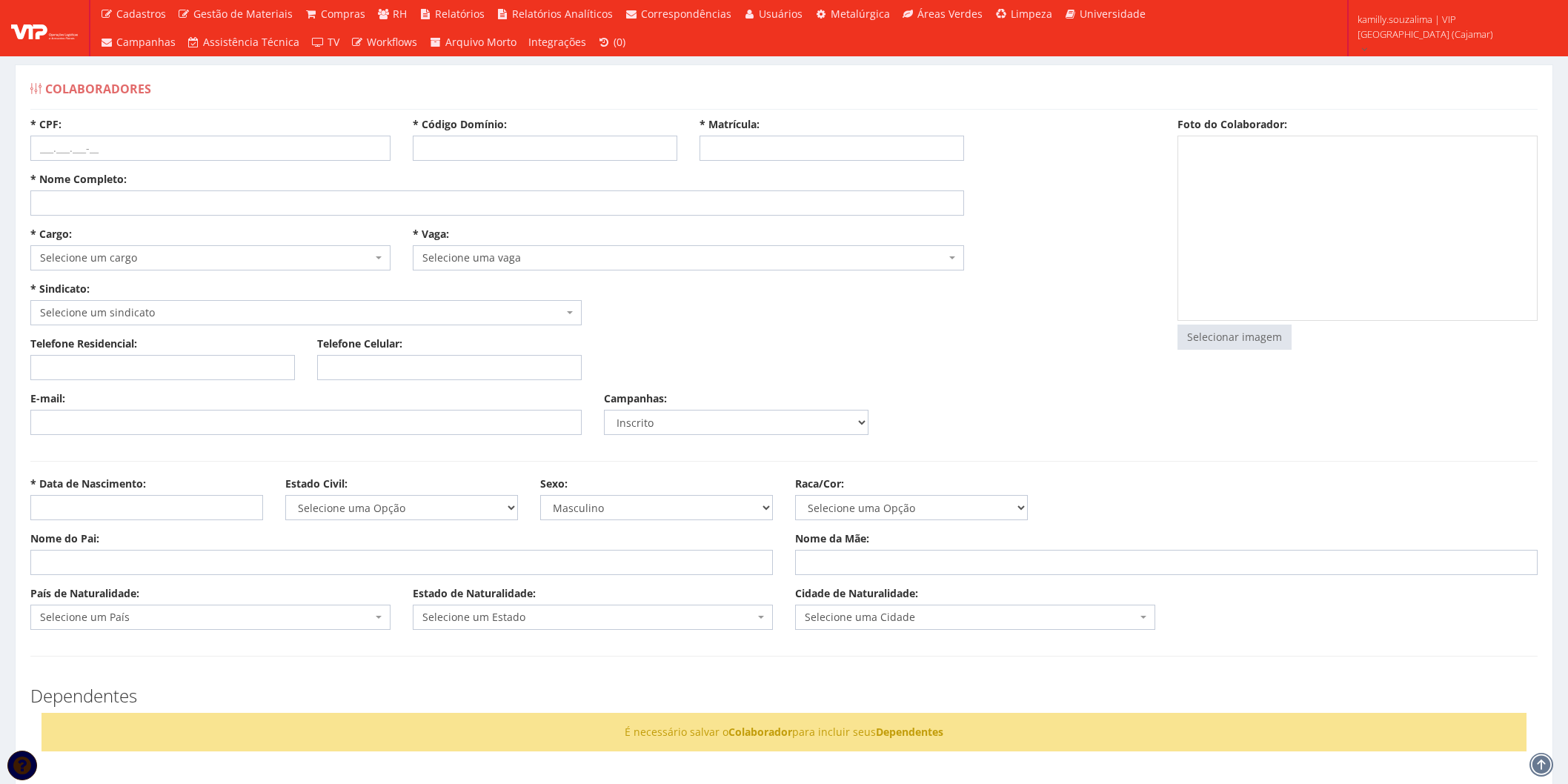
select select
click at [478, 157] on input "* Código Domínio:" at bounding box center [545, 148] width 264 height 25
type input "197"
click at [797, 150] on input "* Matrícula:" at bounding box center [831, 148] width 264 height 25
type input "197"
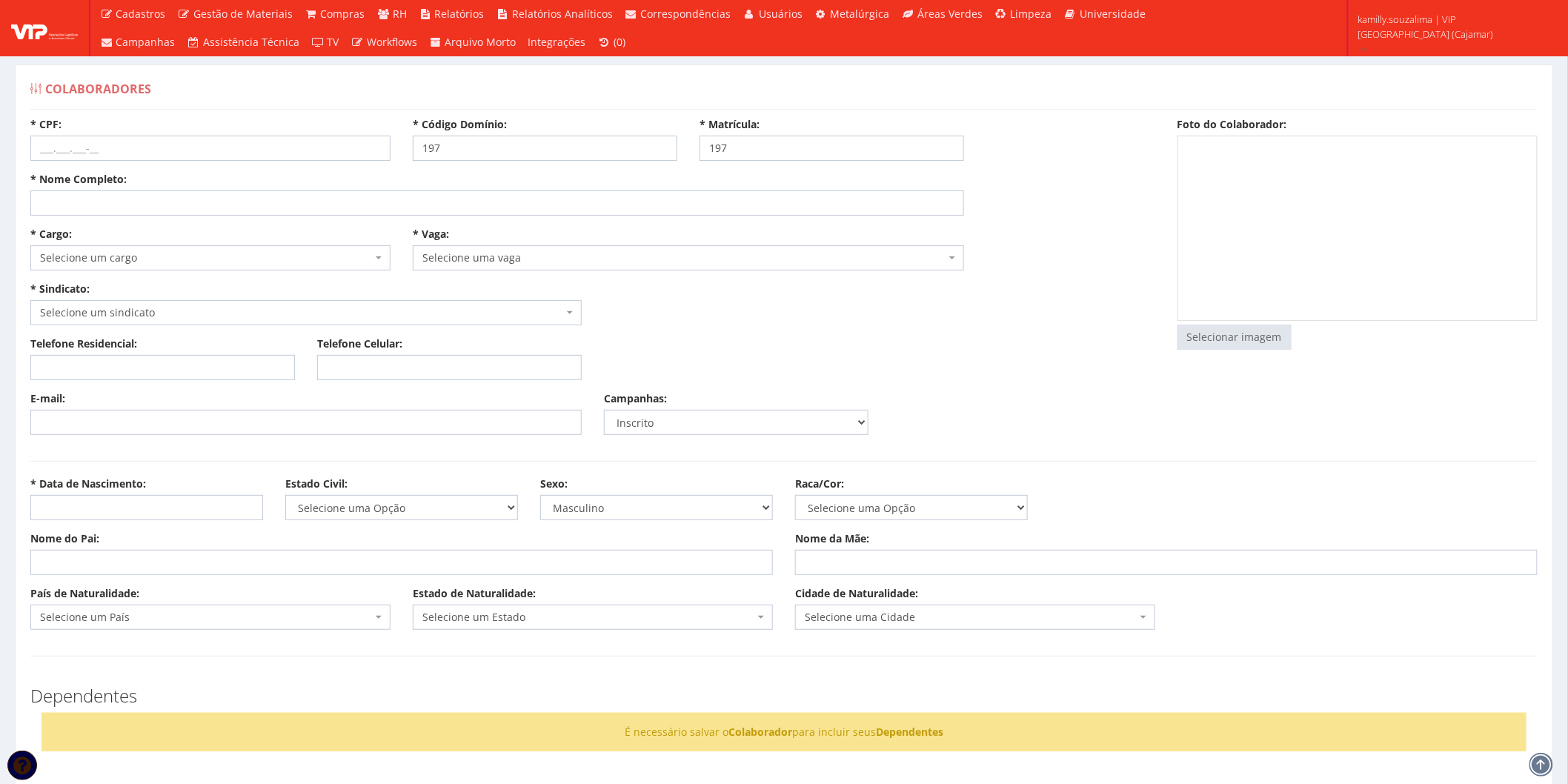
drag, startPoint x: 72, startPoint y: 189, endPoint x: 72, endPoint y: 198, distance: 9.0
click at [72, 198] on div "* Nome Completo:" at bounding box center [497, 194] width 956 height 44
click at [109, 202] on input "* Nome Completo:" at bounding box center [497, 203] width 933 height 25
type input "r"
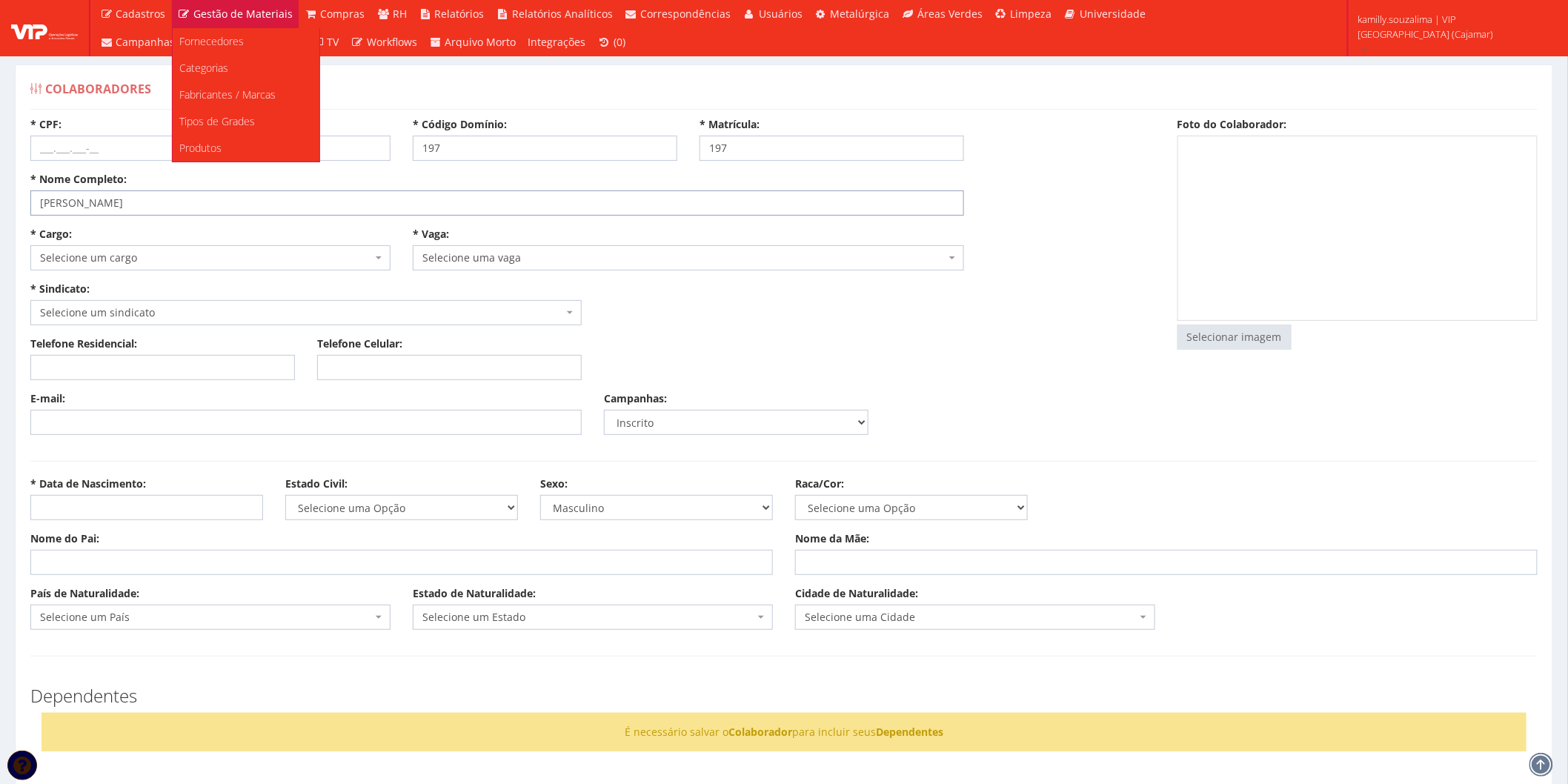
type input "RAYSSA PIETRA SOARES SILVA"
